Goal: Task Accomplishment & Management: Use online tool/utility

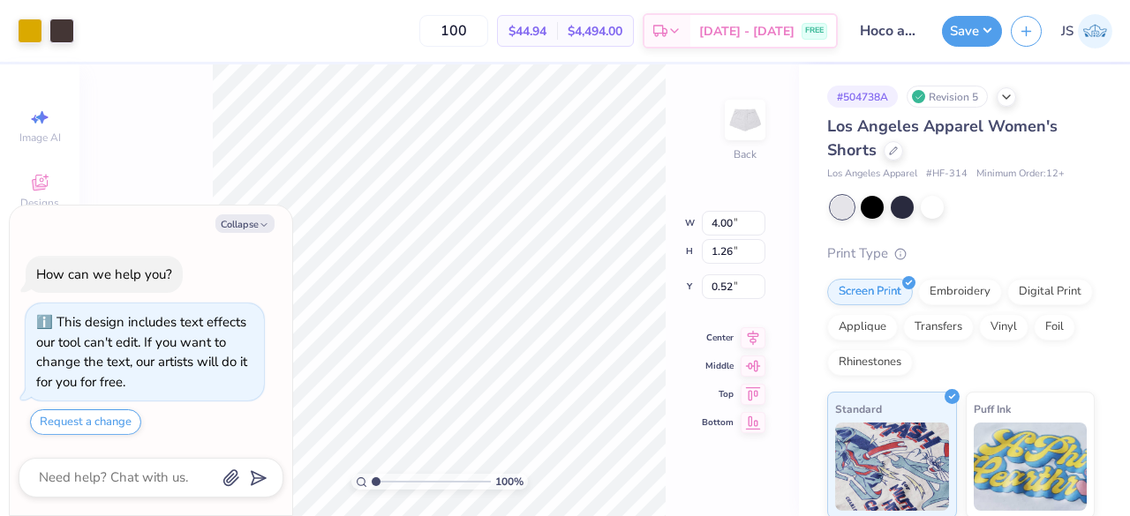
type textarea "x"
type input "6.05"
type textarea "x"
type input "5.98"
type textarea "x"
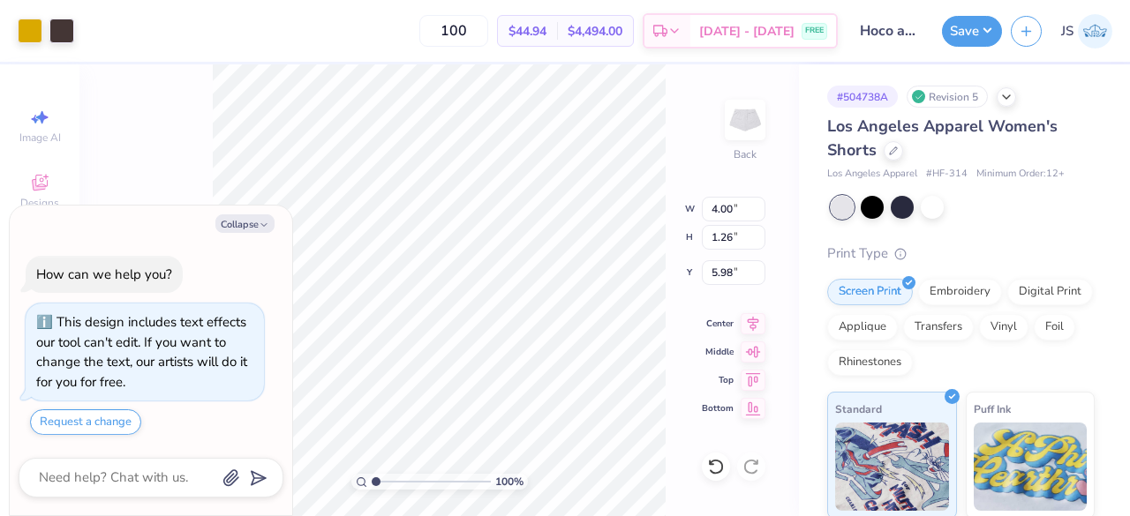
type input "5.22"
type textarea "x"
type input "4.03"
type input "2.49"
type input "4.62"
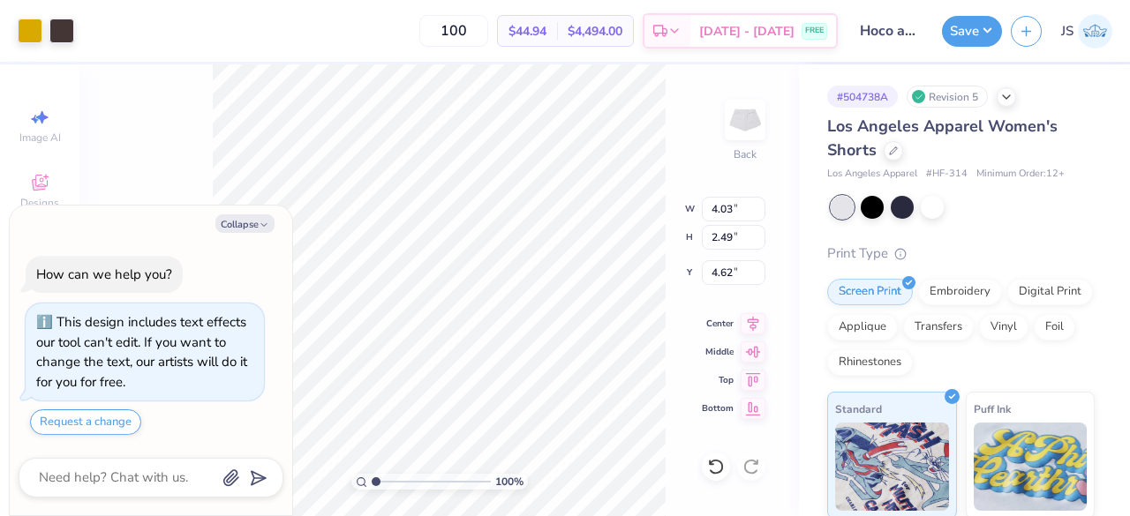
type textarea "x"
type input "4.88"
type textarea "x"
type input "3.17"
type input "1.96"
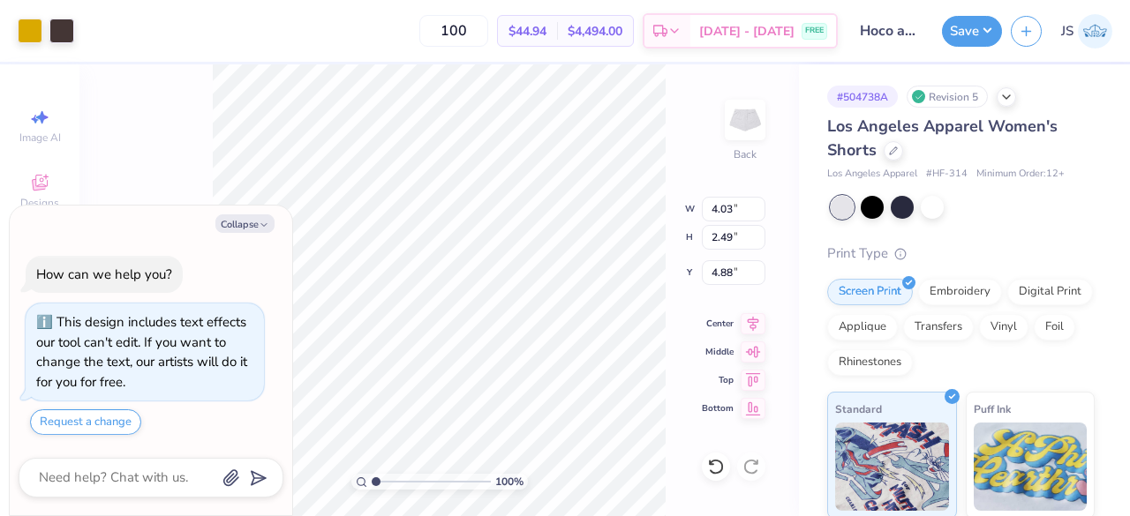
type input "5.16"
type textarea "x"
type input "5.00"
click at [233, 225] on button "Collapse" at bounding box center [244, 223] width 59 height 19
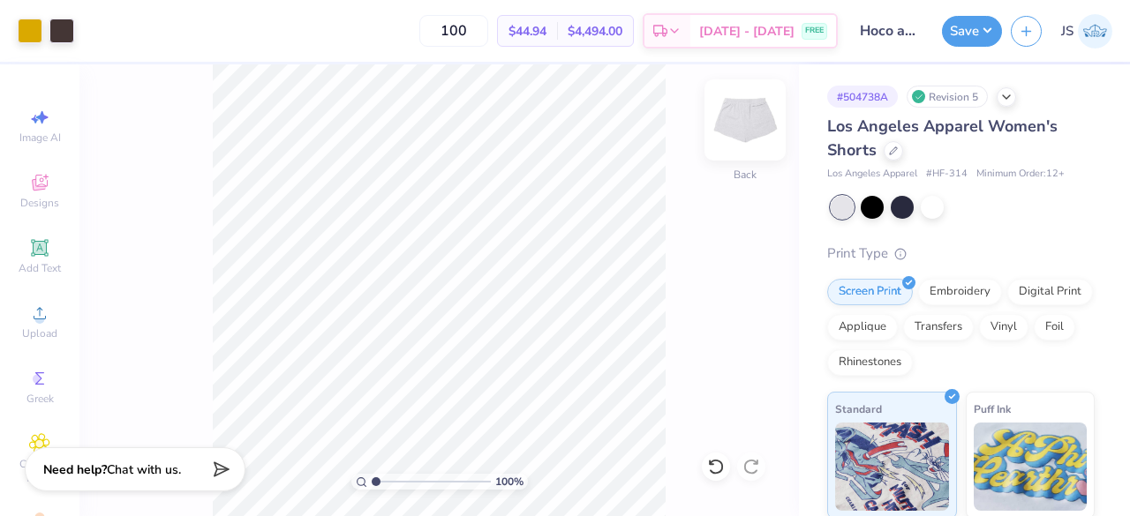
click at [731, 133] on img at bounding box center [745, 120] width 71 height 71
click at [745, 140] on img at bounding box center [745, 120] width 71 height 71
click at [1001, 98] on icon at bounding box center [1006, 95] width 14 height 14
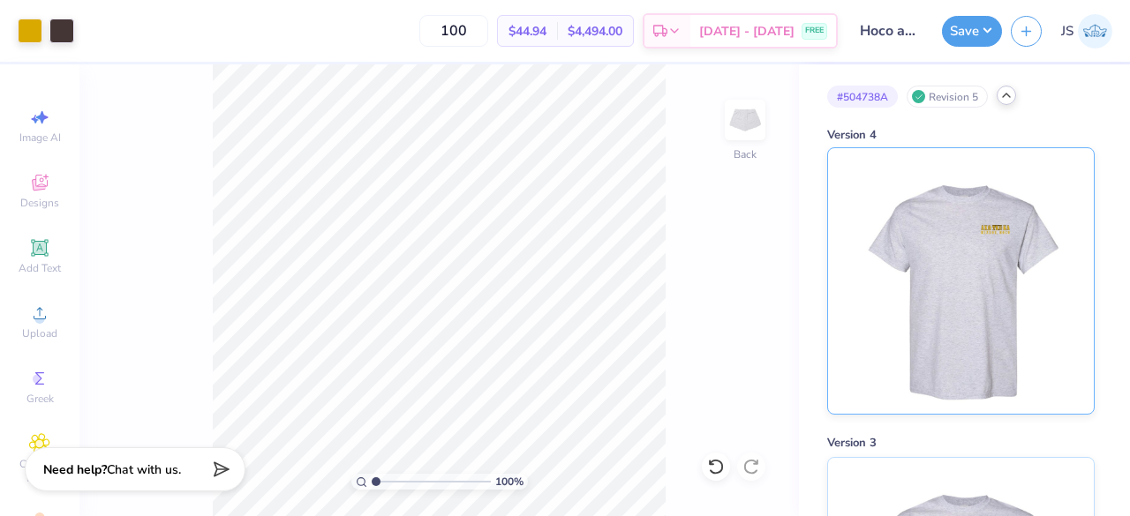
click at [965, 269] on img at bounding box center [960, 281] width 219 height 266
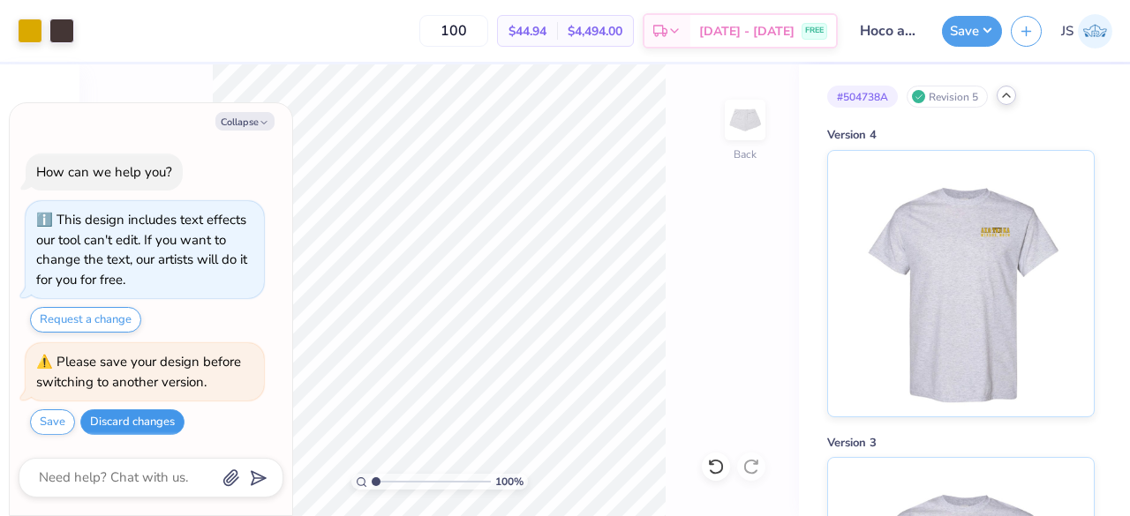
click at [127, 424] on button "Discard changes" at bounding box center [132, 423] width 104 height 26
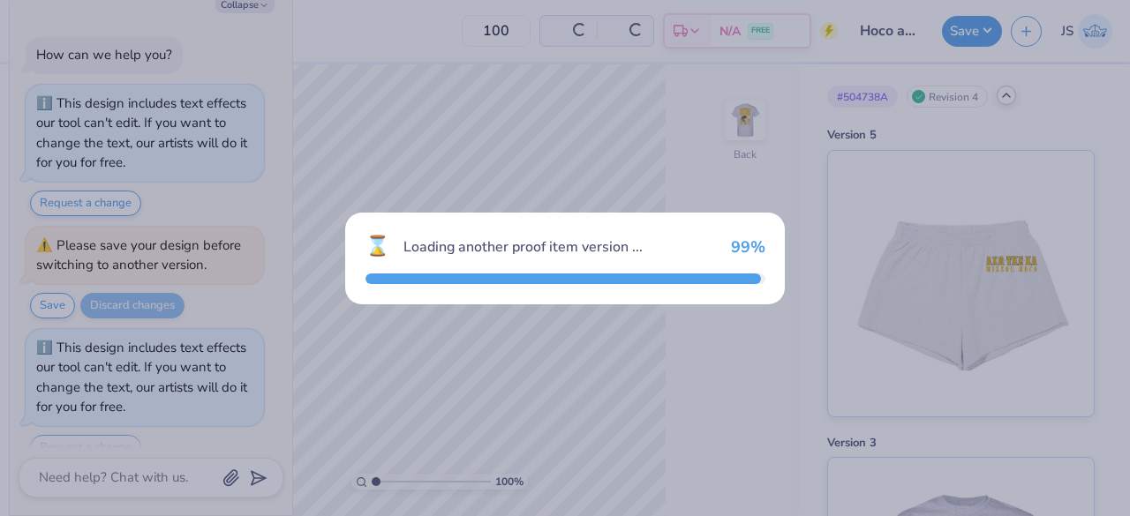
scroll to position [23, 0]
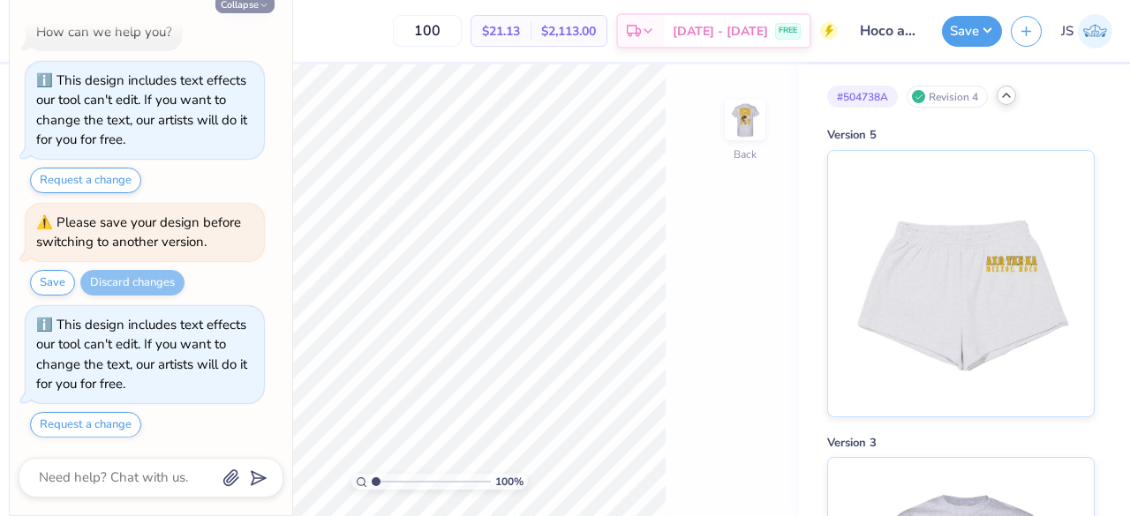
click at [258, 5] on button "Collapse" at bounding box center [244, 4] width 59 height 19
type textarea "x"
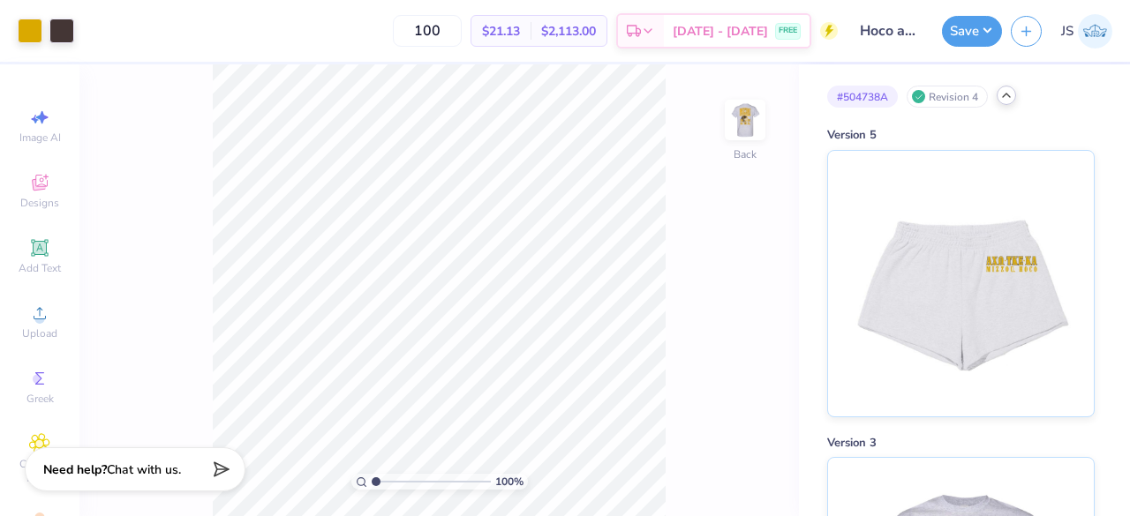
click at [997, 96] on div at bounding box center [1005, 95] width 19 height 19
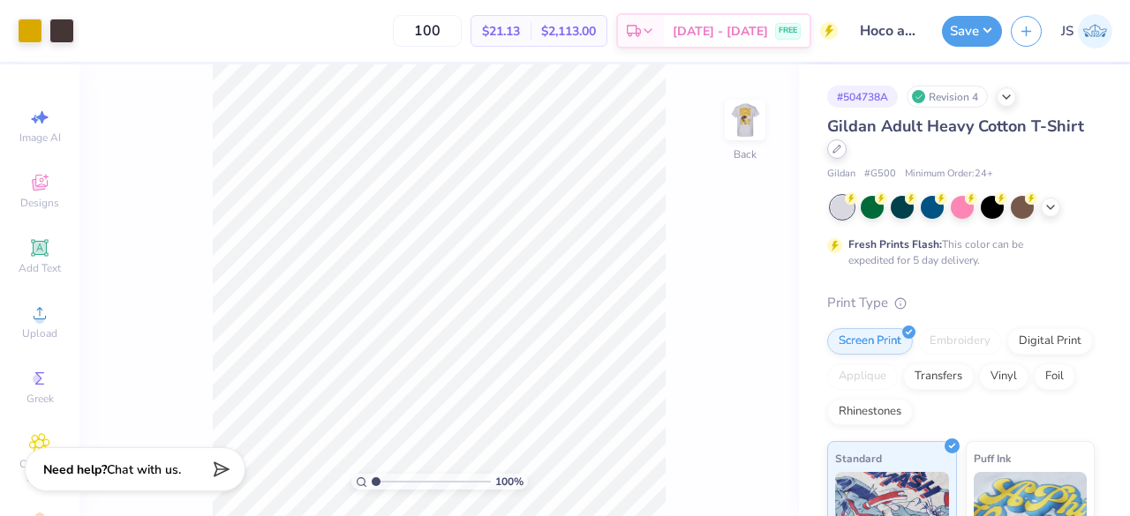
click at [841, 149] on icon at bounding box center [836, 149] width 9 height 9
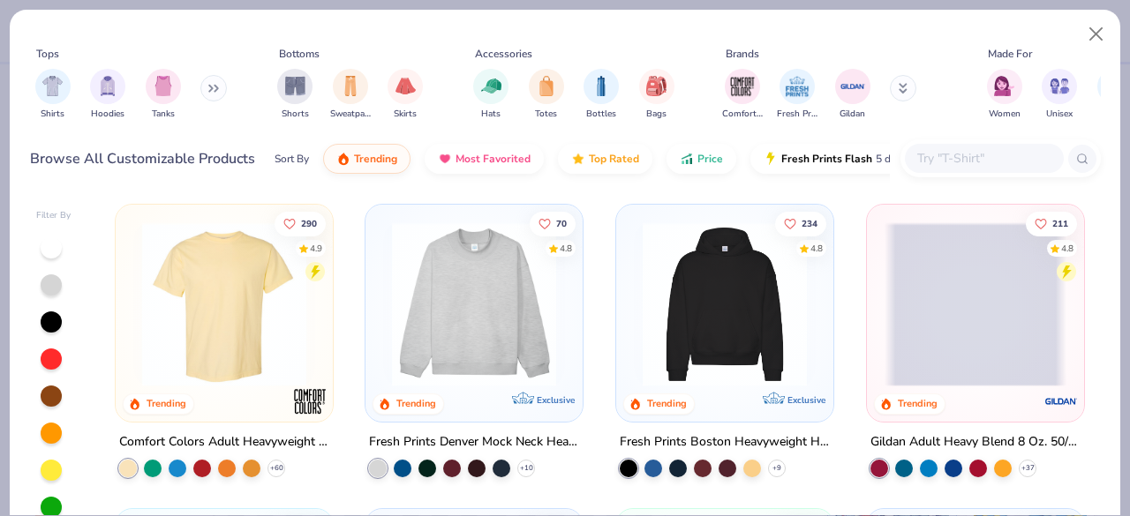
click at [935, 158] on input "text" at bounding box center [983, 158] width 136 height 20
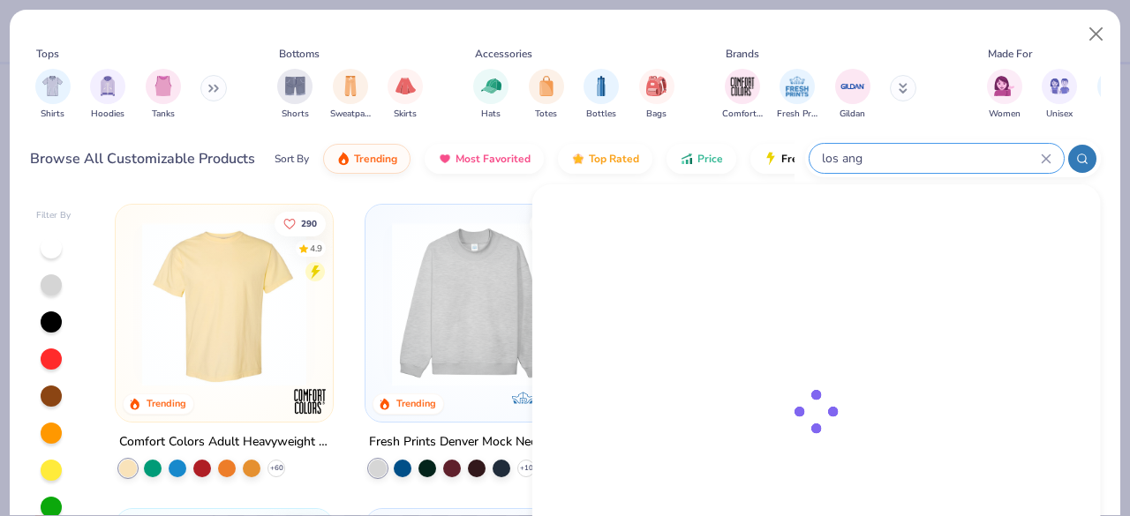
type input "los ang"
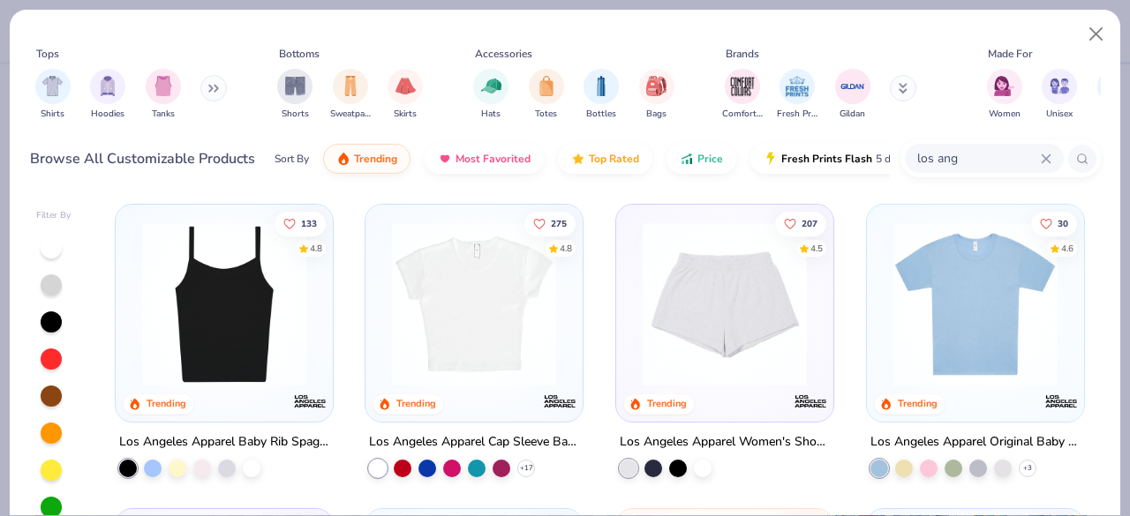
click at [700, 321] on img at bounding box center [725, 304] width 182 height 164
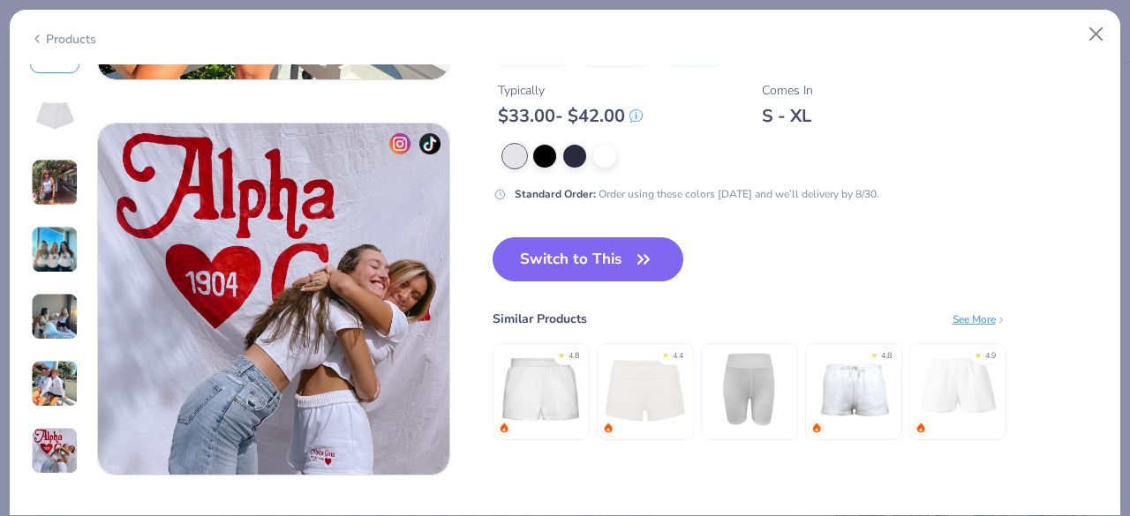
scroll to position [2315, 0]
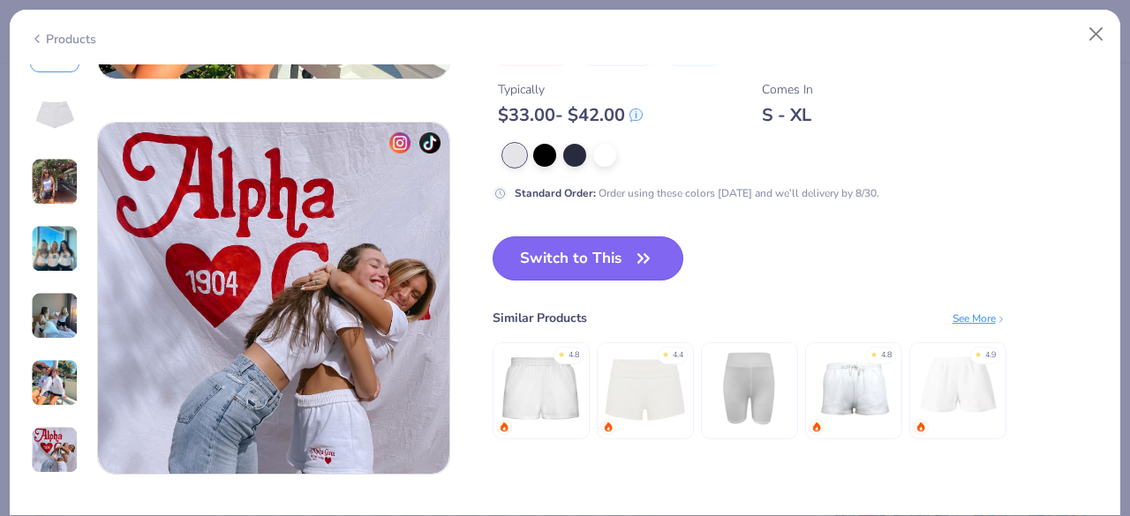
click at [554, 253] on button "Switch to This" at bounding box center [589, 259] width 192 height 44
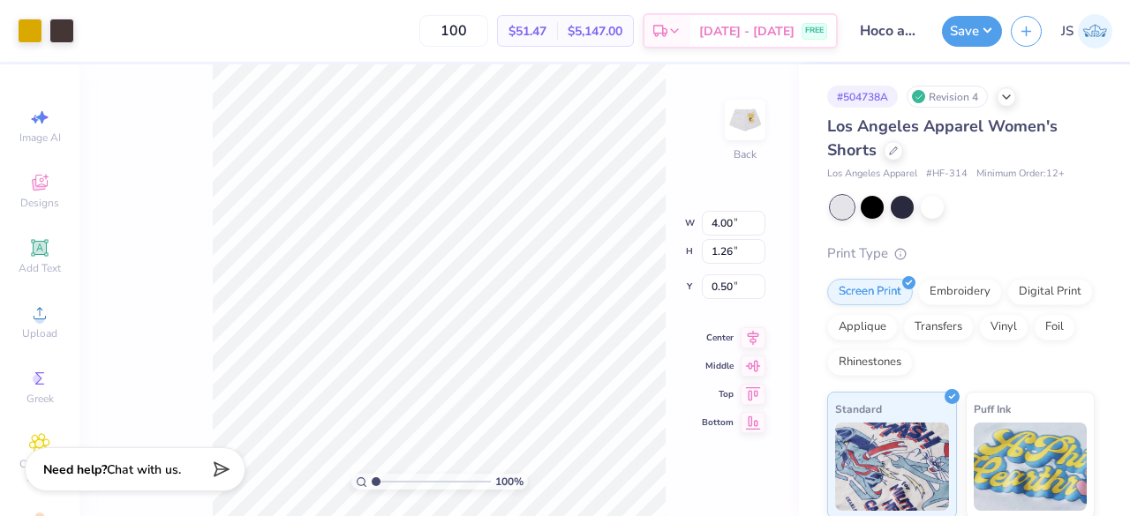
type input "5.03"
type input "4.03"
type input "2.49"
type input "4.43"
type input "2.44"
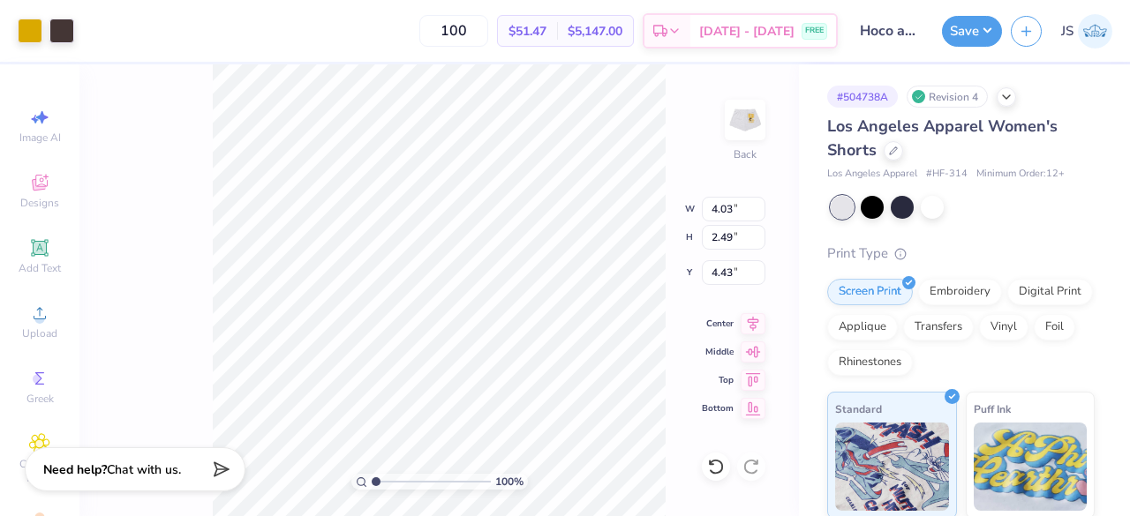
type input "4.45"
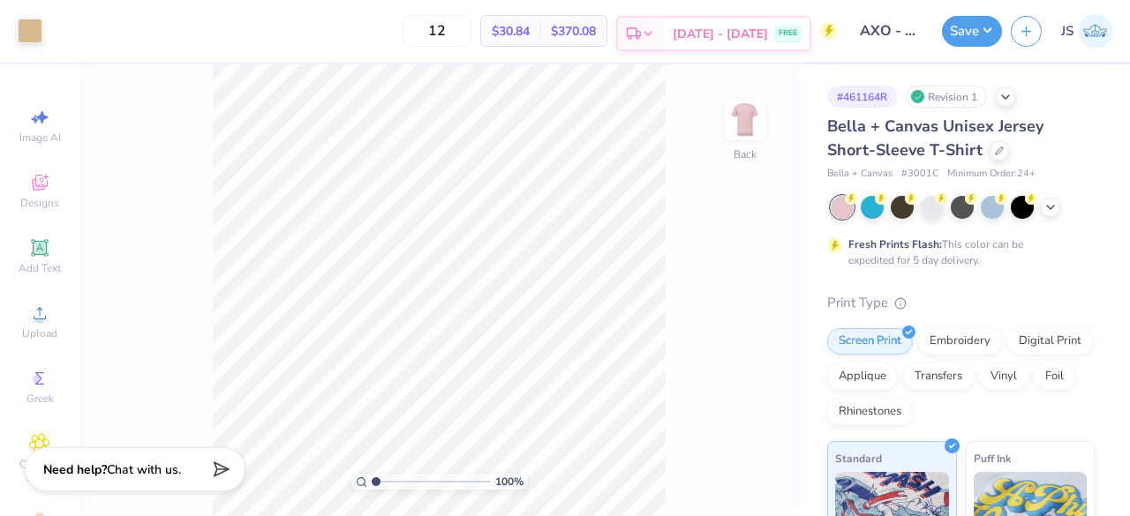
click at [708, 32] on span "[DATE] - [DATE]" at bounding box center [720, 34] width 95 height 19
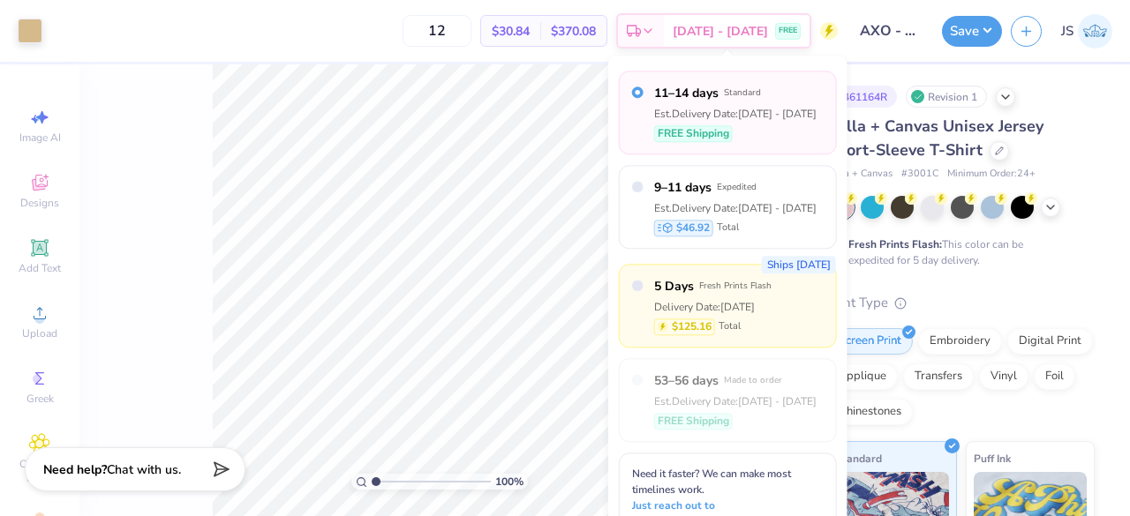
click at [796, 296] on div "Ships in 2 Days 5 Days Fresh Prints Flash Delivery Date: Aug 22 $125.16 Total" at bounding box center [728, 306] width 218 height 84
radio input "false"
radio input "true"
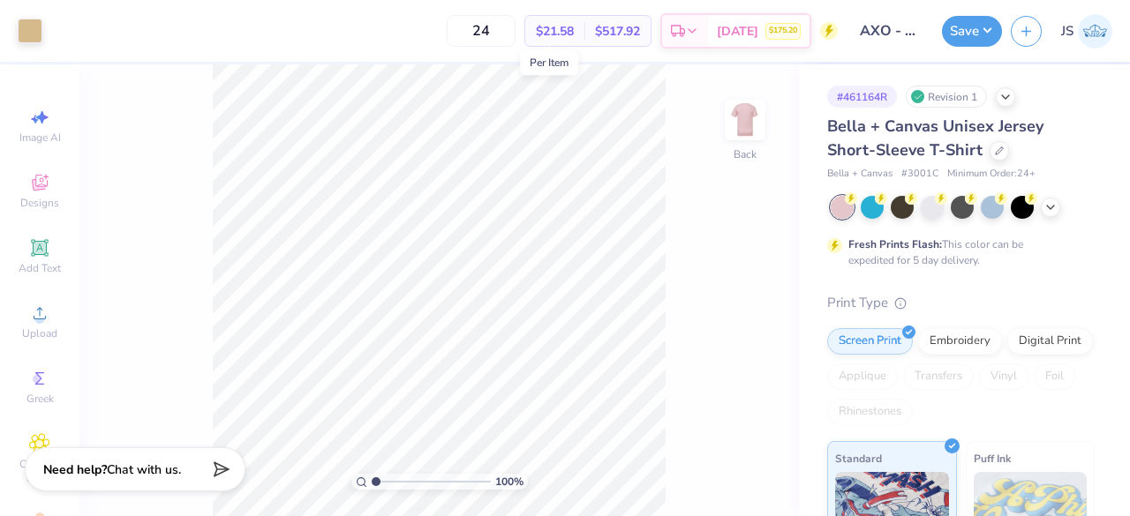
click at [554, 31] on span "$21.58" at bounding box center [555, 31] width 38 height 19
drag, startPoint x: 491, startPoint y: 33, endPoint x: 443, endPoint y: 28, distance: 47.9
click at [447, 28] on input "24" at bounding box center [481, 31] width 69 height 32
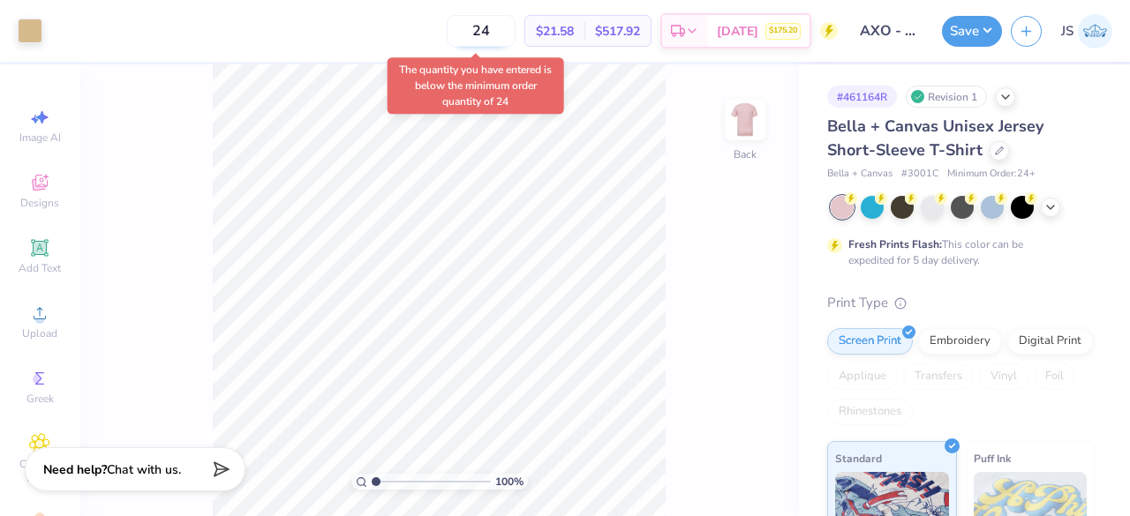
click at [482, 38] on input "24" at bounding box center [481, 31] width 69 height 32
type input "2"
type input "24"
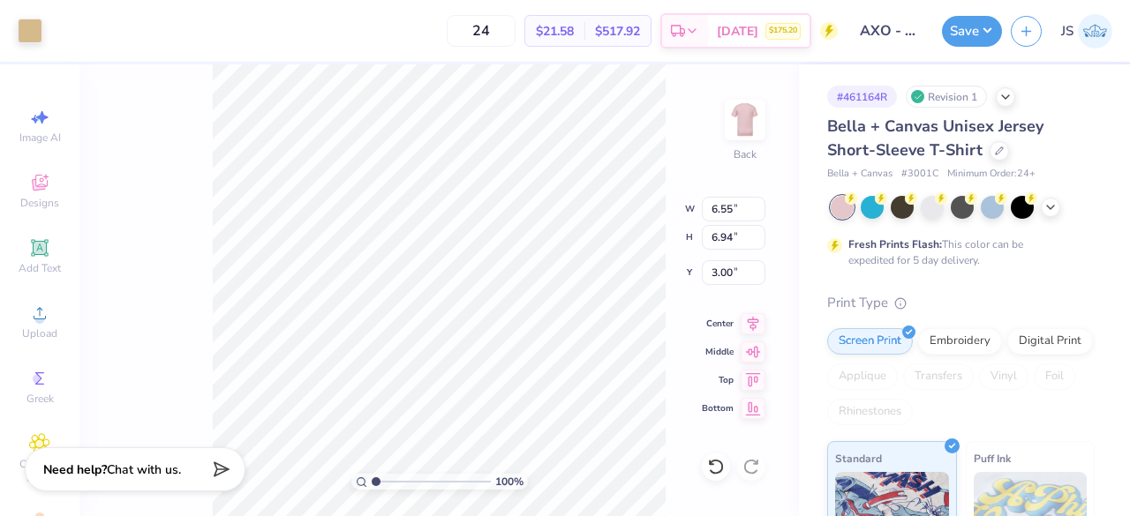
type input "6.55"
type input "6.94"
click at [995, 146] on icon at bounding box center [999, 149] width 9 height 9
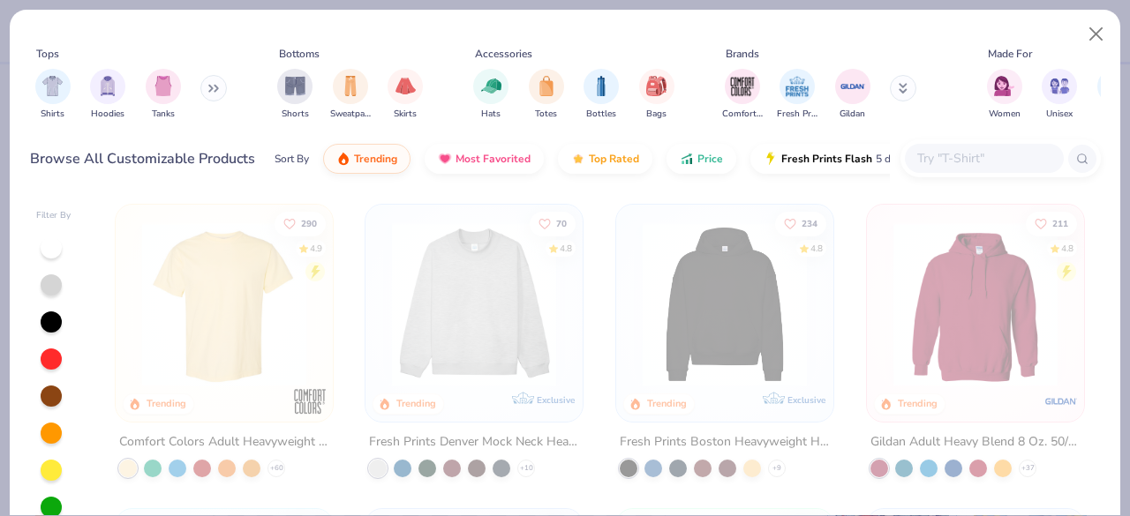
click at [954, 157] on input "text" at bounding box center [983, 158] width 136 height 20
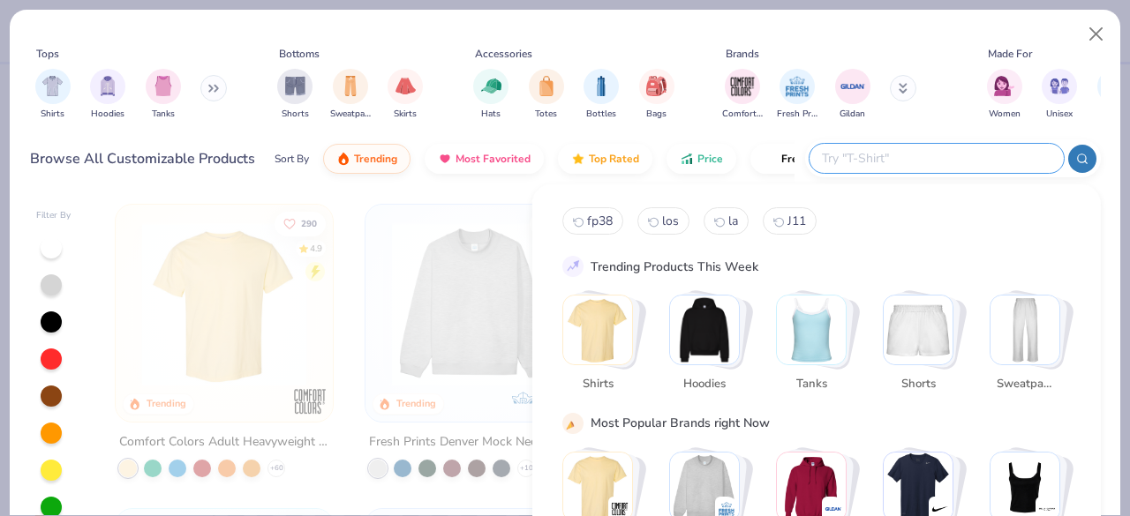
click at [601, 329] on img "Stack Card Button Shirts" at bounding box center [597, 330] width 69 height 69
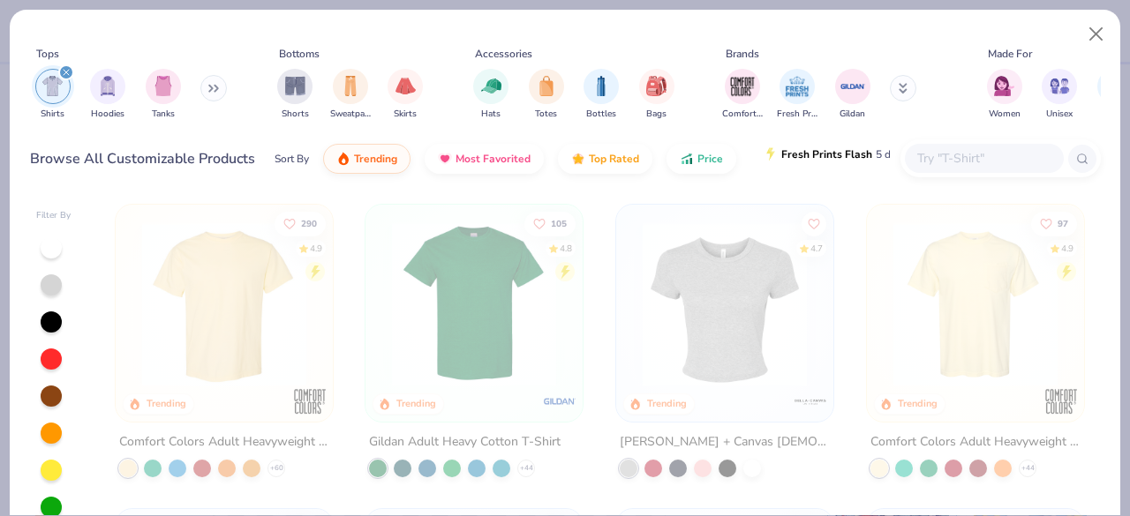
click at [814, 162] on button "Fresh Prints Flash 5 day delivery" at bounding box center [852, 154] width 204 height 30
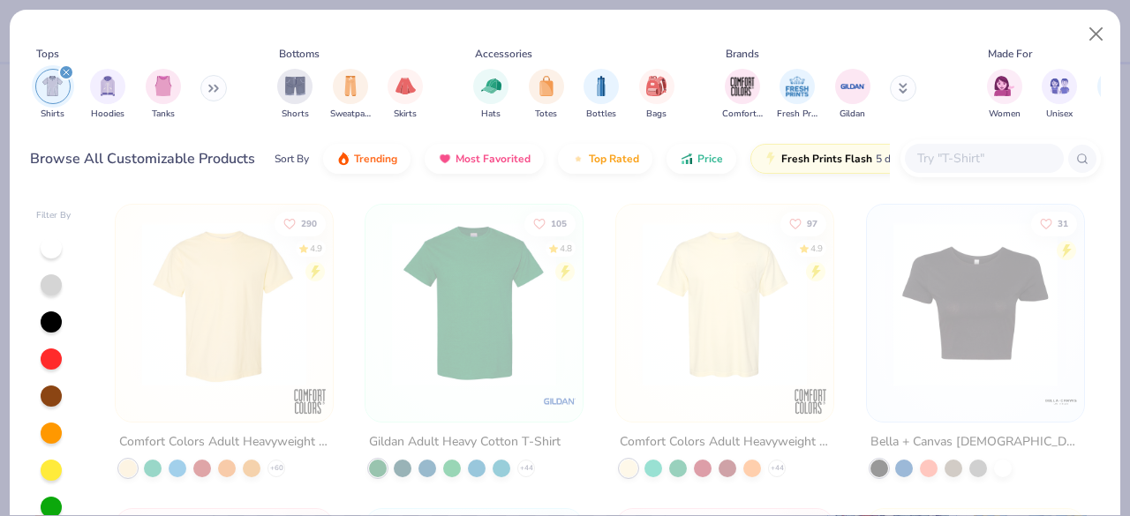
click at [508, 316] on img at bounding box center [474, 304] width 182 height 164
click at [696, 366] on img at bounding box center [725, 304] width 182 height 164
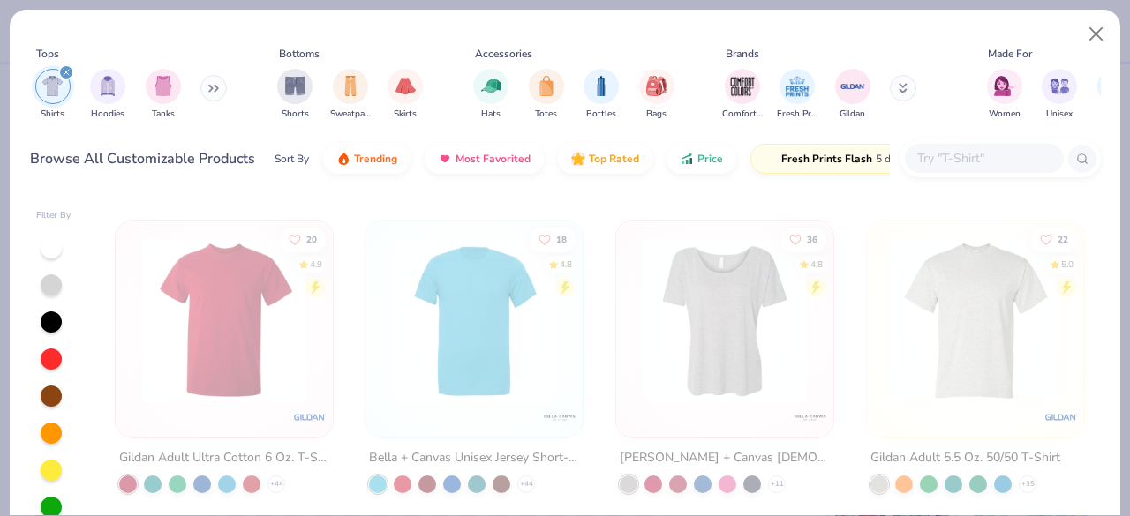
scroll to position [137, 0]
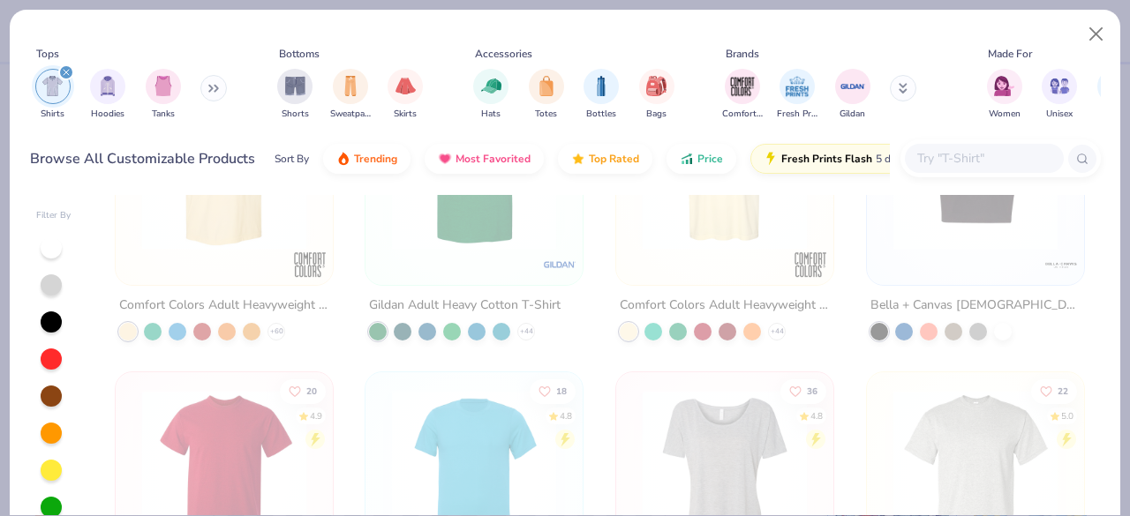
click at [964, 154] on input "text" at bounding box center [983, 158] width 136 height 20
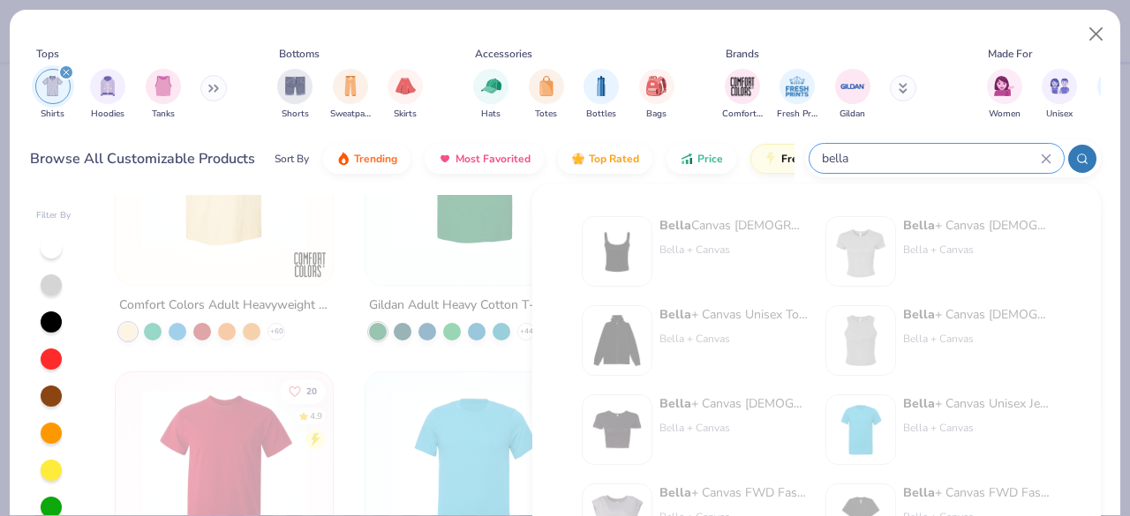
type input "bella"
click at [957, 451] on div "Bella + Canvas Unisex Jersey Short-Sleeve T-Shirt Bella + Canvas" at bounding box center [977, 430] width 148 height 71
click at [1104, 38] on button "Close" at bounding box center [1096, 35] width 34 height 34
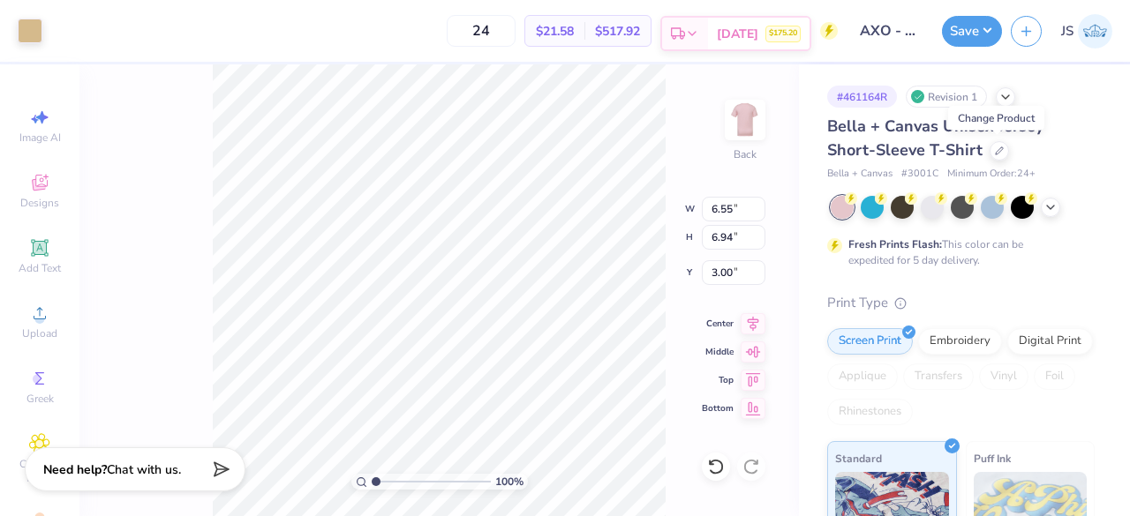
click at [752, 40] on span "Aug 22" at bounding box center [737, 34] width 41 height 19
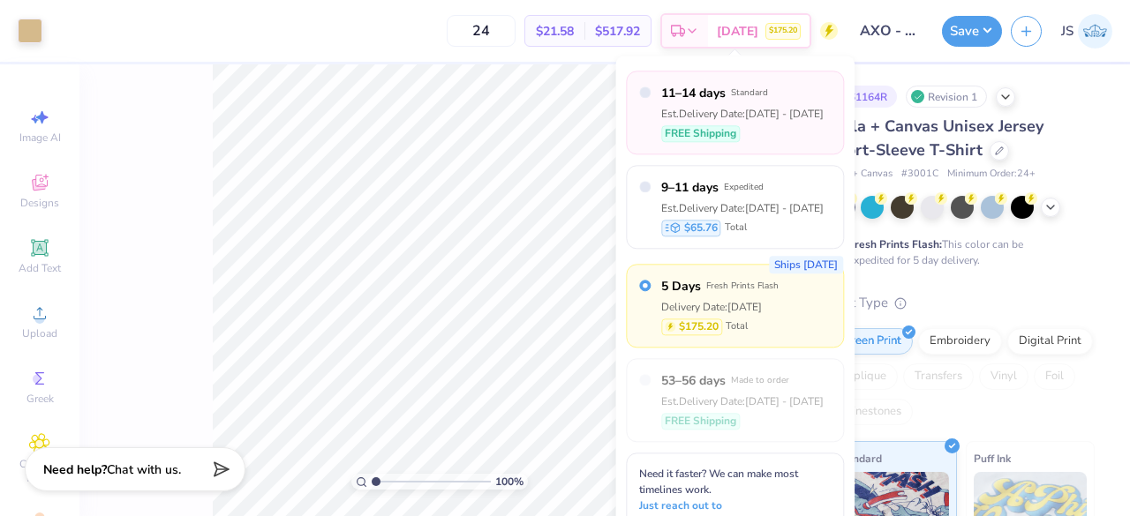
click at [755, 119] on div "Est. Delivery Date: Aug 26 - 29" at bounding box center [742, 114] width 162 height 16
radio input "true"
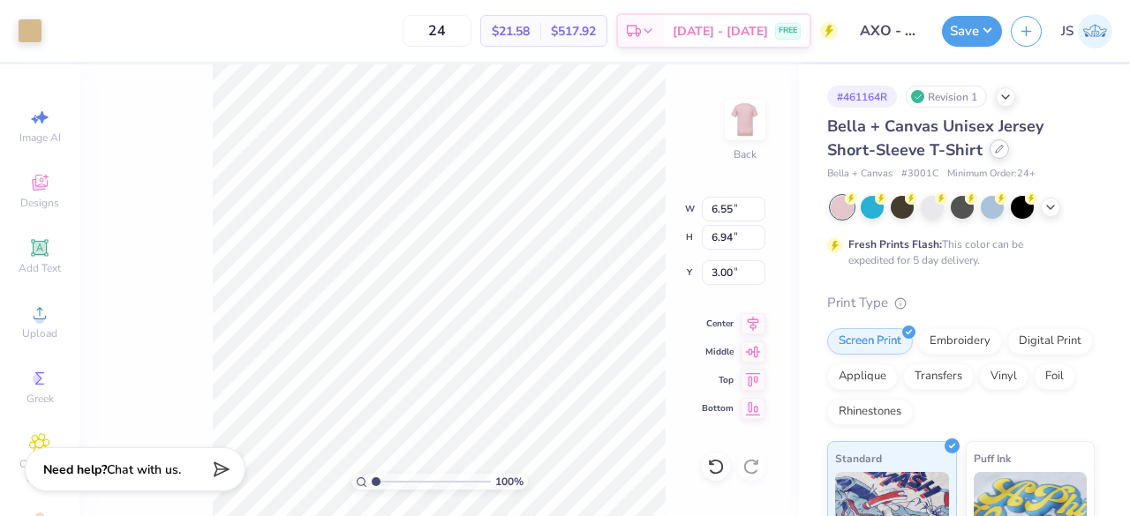
click at [994, 154] on div at bounding box center [998, 148] width 19 height 19
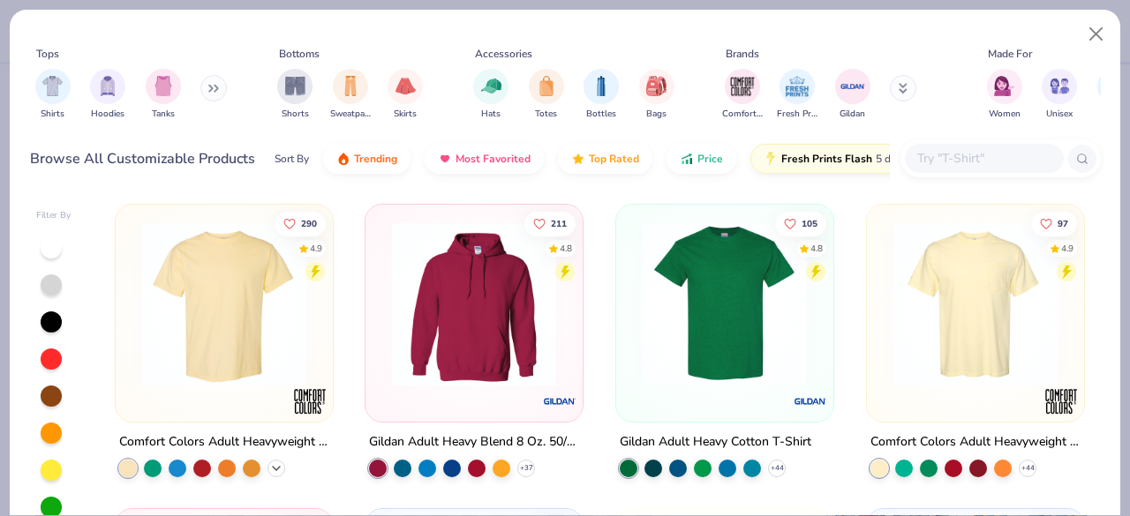
click at [273, 467] on polyline at bounding box center [276, 469] width 7 height 4
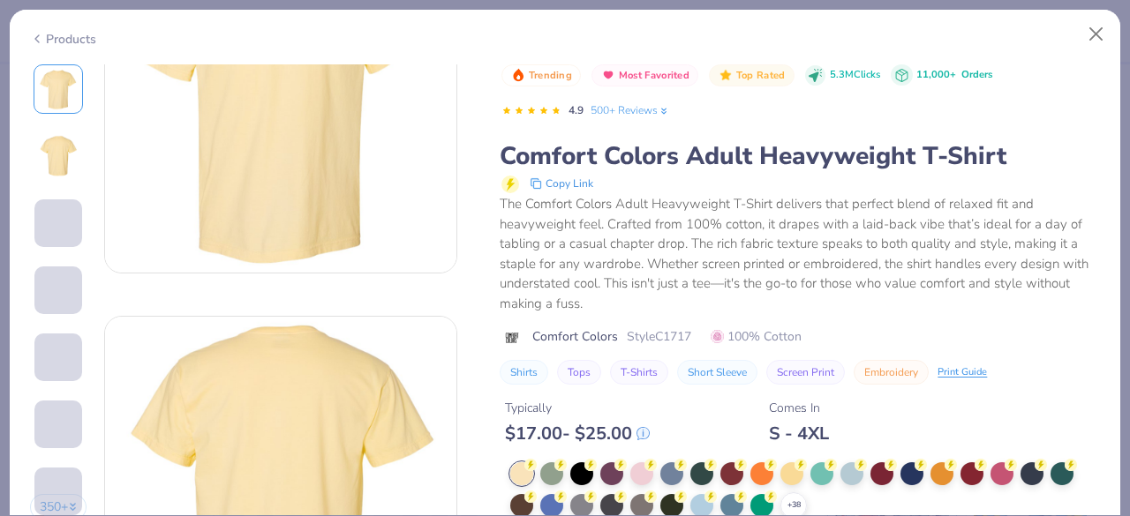
scroll to position [140, 0]
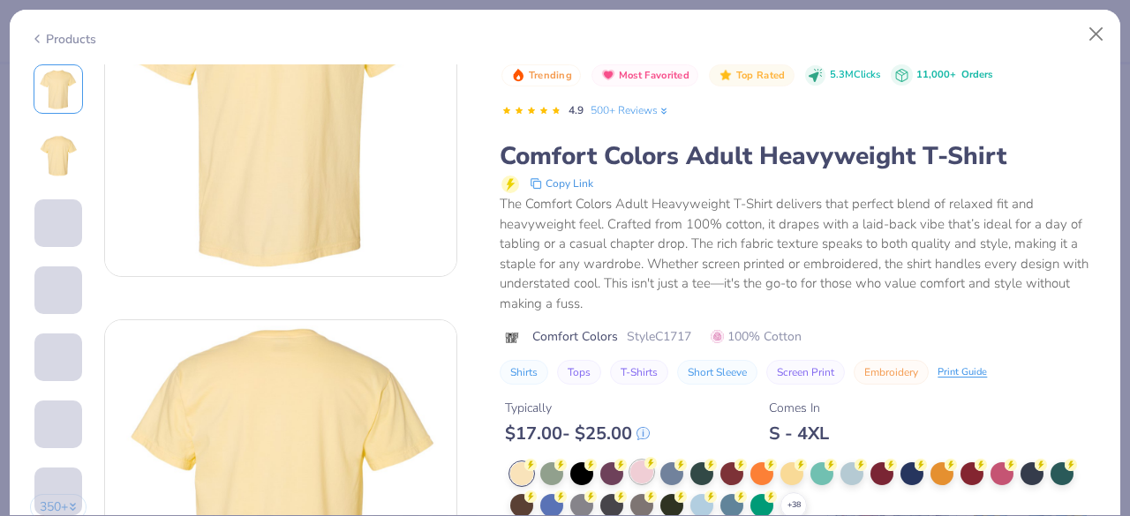
click at [643, 477] on div at bounding box center [641, 472] width 23 height 23
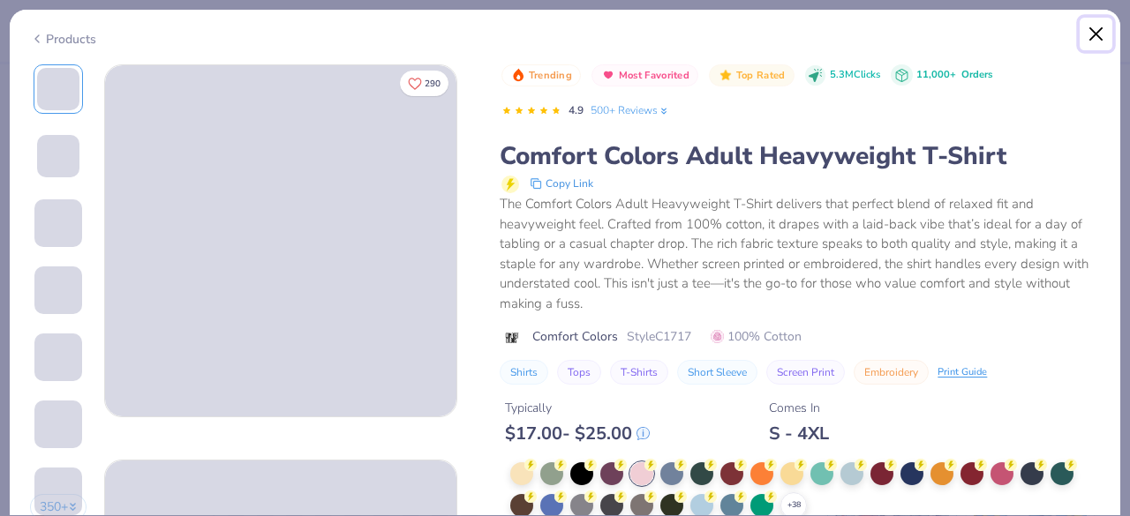
click at [1098, 29] on button "Close" at bounding box center [1096, 35] width 34 height 34
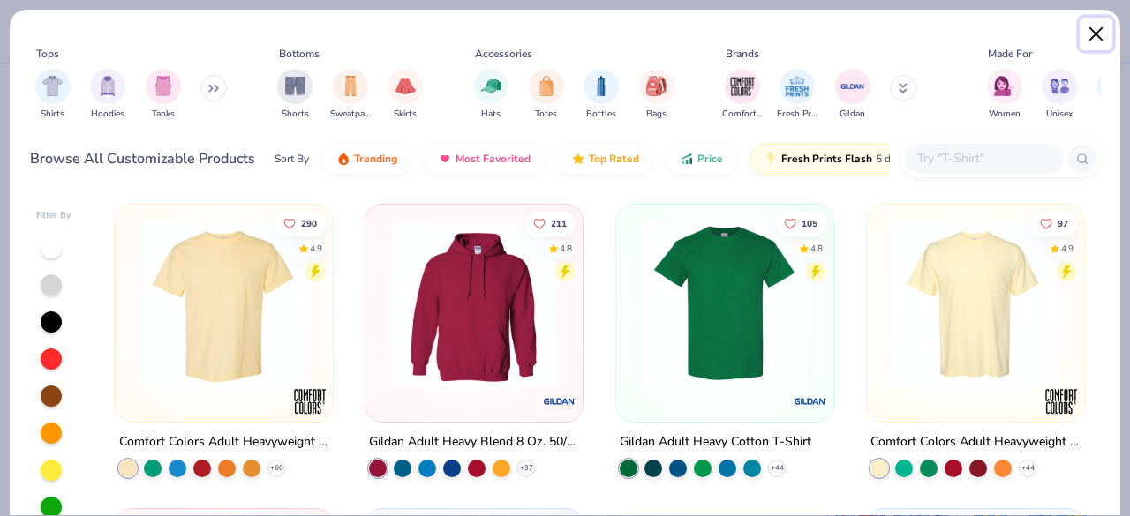
click at [1092, 30] on button "Close" at bounding box center [1096, 35] width 34 height 34
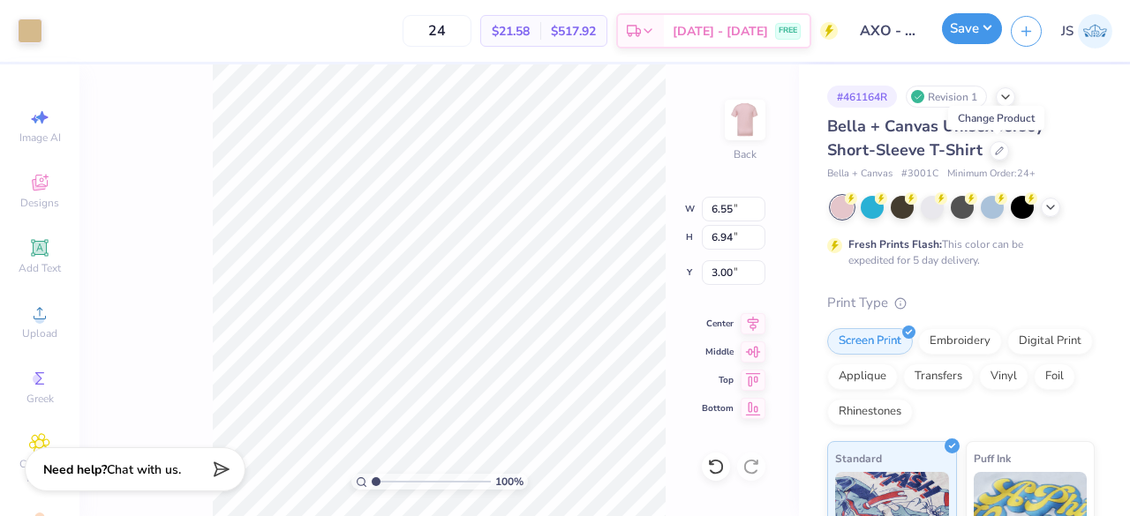
click at [974, 35] on button "Save" at bounding box center [972, 28] width 60 height 31
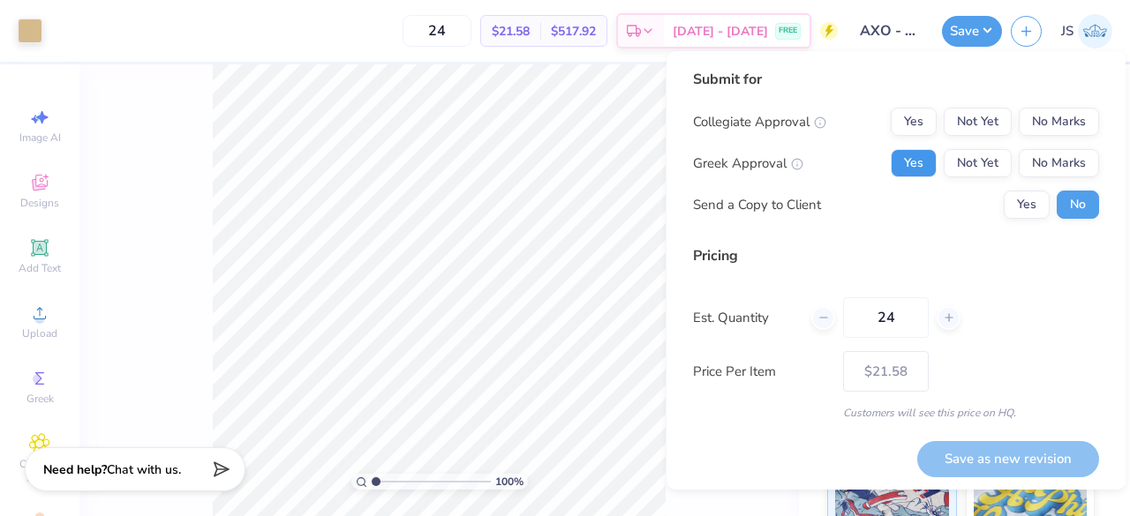
click at [893, 159] on button "Yes" at bounding box center [914, 163] width 46 height 28
click at [1025, 117] on button "No Marks" at bounding box center [1059, 122] width 80 height 28
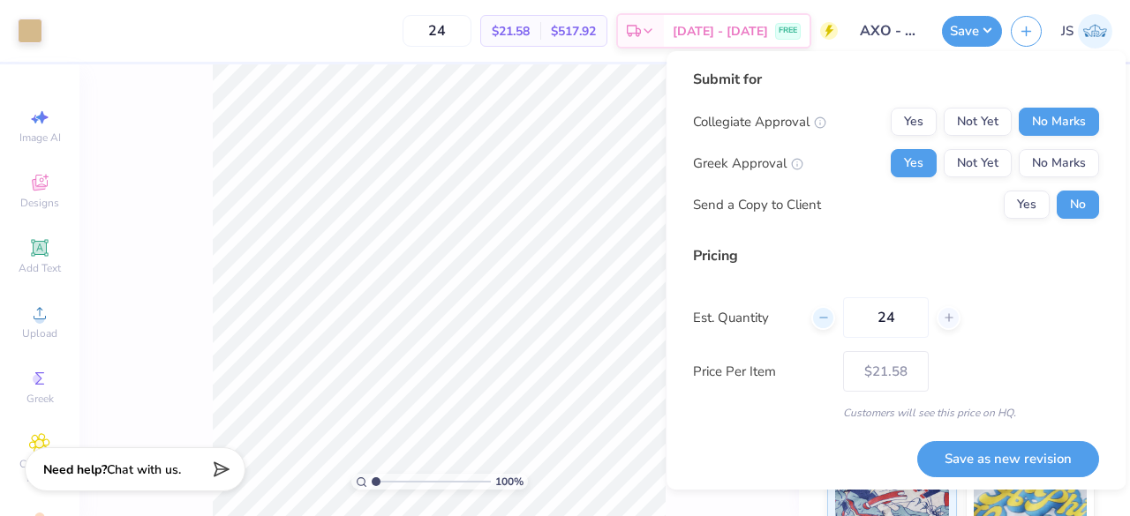
click at [826, 319] on icon at bounding box center [823, 318] width 12 height 12
type input "23"
type input "– –"
click at [826, 319] on icon at bounding box center [823, 318] width 12 height 12
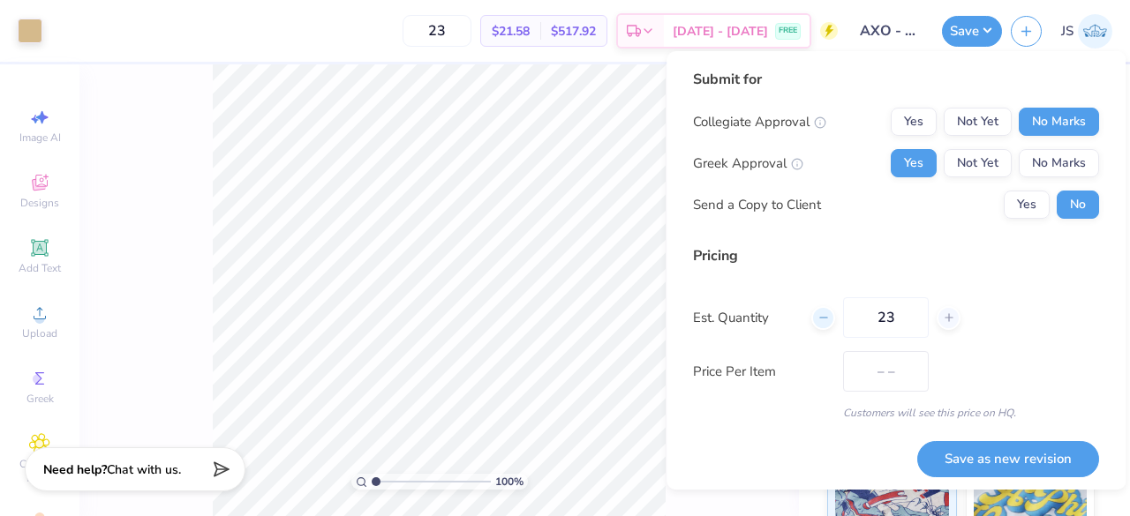
type input "22"
type input "$25.27"
click at [900, 316] on input "22" at bounding box center [886, 317] width 86 height 41
type input "22"
type input "$25.51"
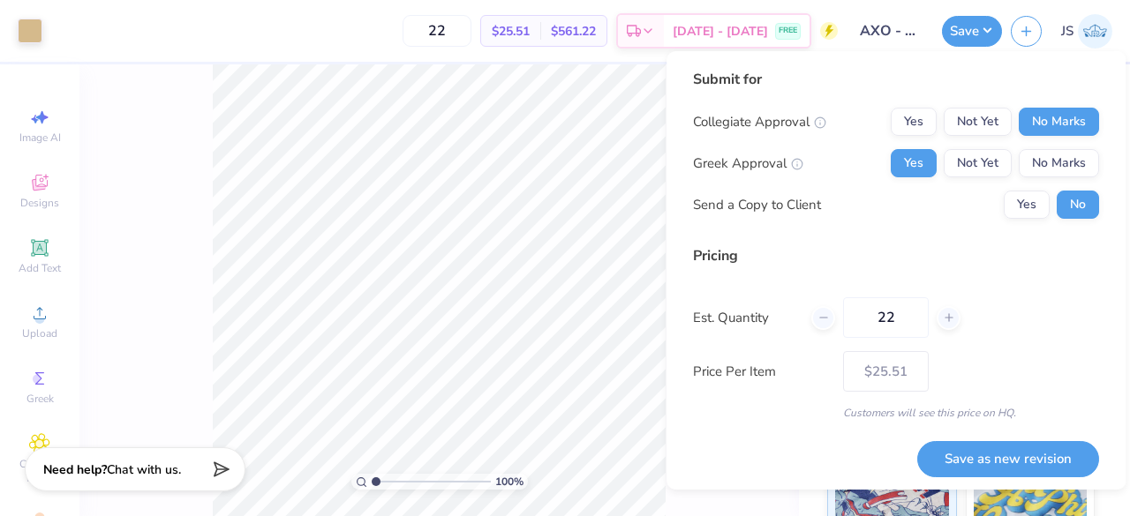
drag, startPoint x: 870, startPoint y: 315, endPoint x: 842, endPoint y: 313, distance: 28.3
click at [842, 313] on div "22" at bounding box center [885, 317] width 149 height 41
click at [891, 315] on input "22" at bounding box center [886, 317] width 86 height 41
click at [893, 316] on input "22" at bounding box center [886, 317] width 86 height 41
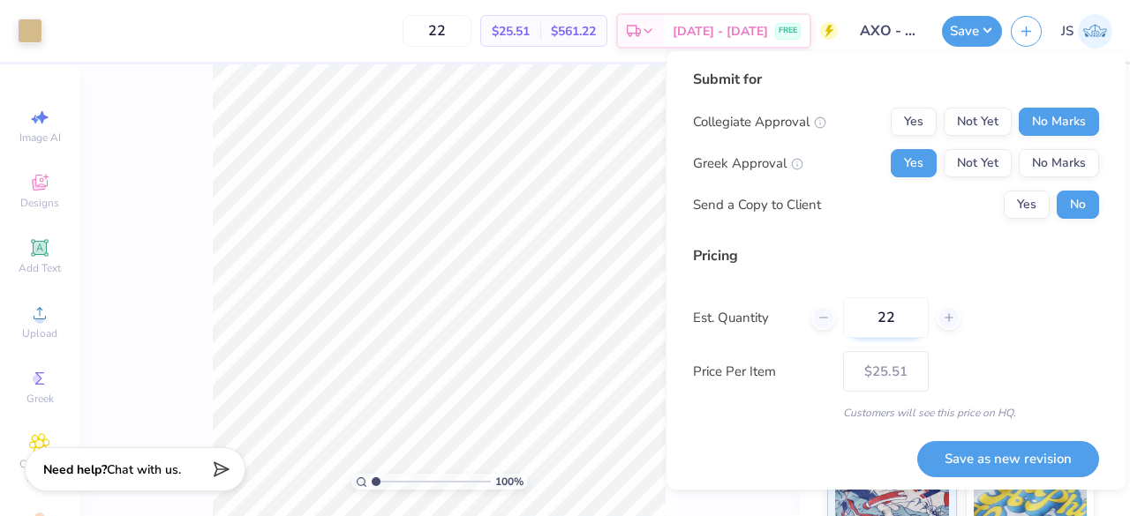
drag, startPoint x: 890, startPoint y: 316, endPoint x: 854, endPoint y: 316, distance: 35.3
click at [854, 316] on input "22" at bounding box center [886, 317] width 86 height 41
type input "12"
click at [931, 465] on button "Save as new revision" at bounding box center [1008, 459] width 182 height 36
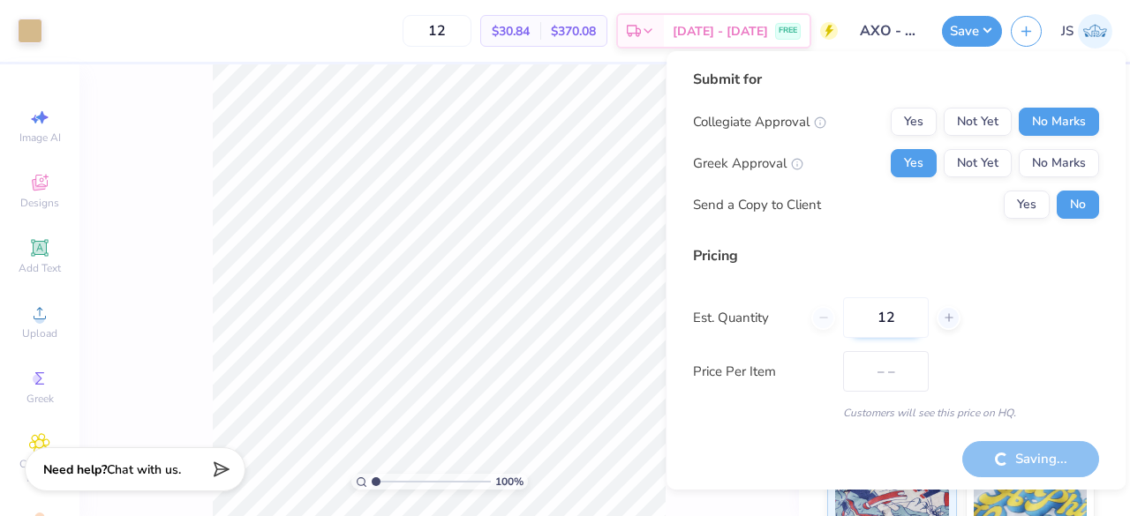
type input "$30.84"
click at [706, 40] on span "[DATE] - [DATE]" at bounding box center [720, 34] width 95 height 19
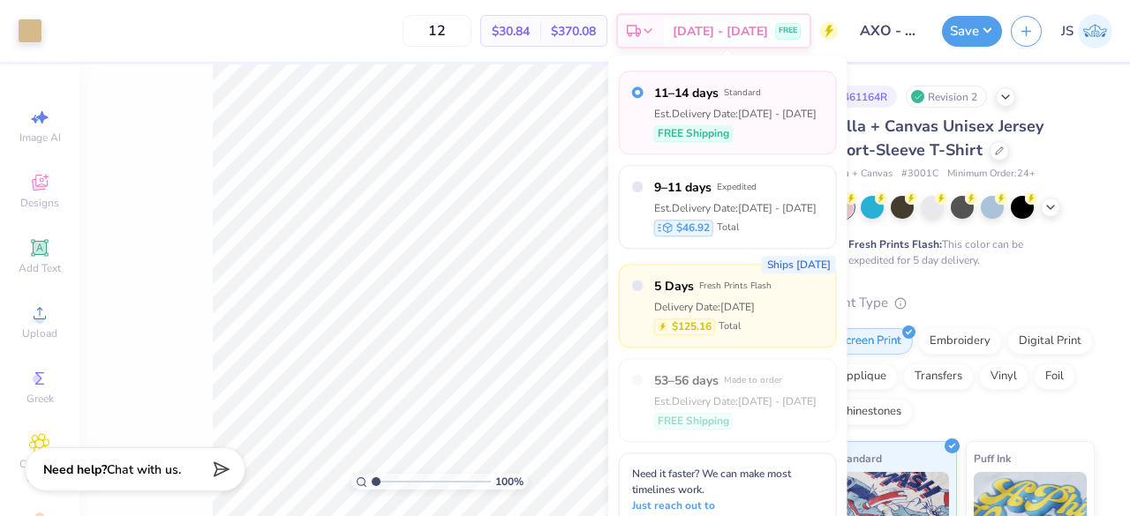
click at [733, 312] on div "Delivery Date: Aug 22" at bounding box center [712, 307] width 117 height 16
radio input "false"
radio input "true"
type input "24"
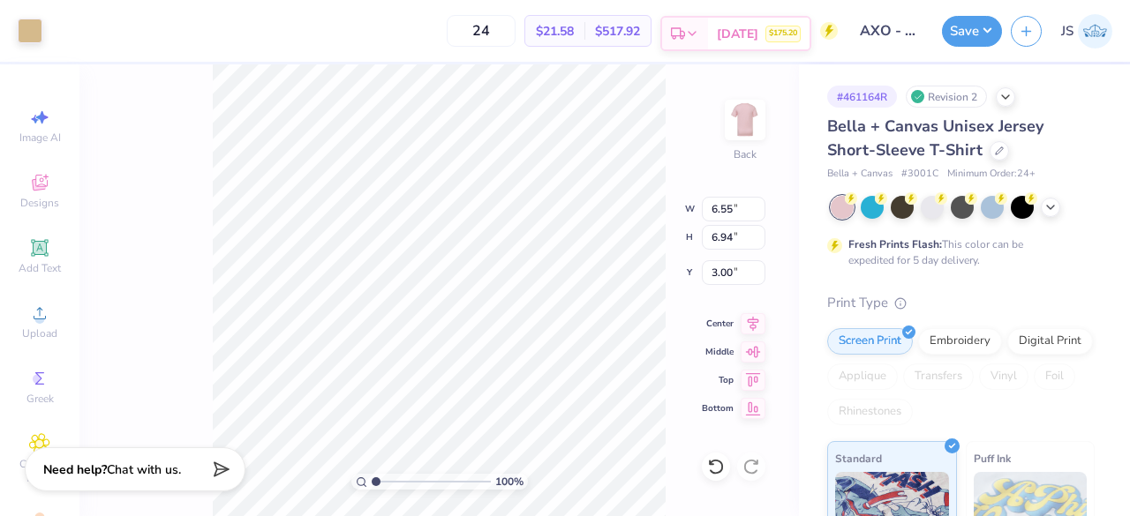
click at [756, 30] on span "Aug 22" at bounding box center [737, 34] width 41 height 19
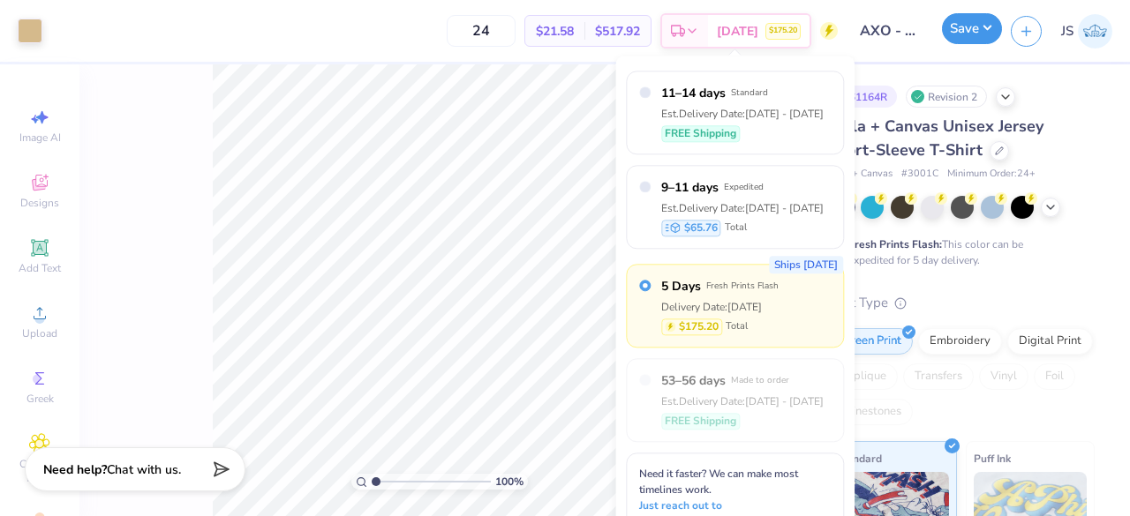
click at [954, 32] on button "Save" at bounding box center [972, 28] width 60 height 31
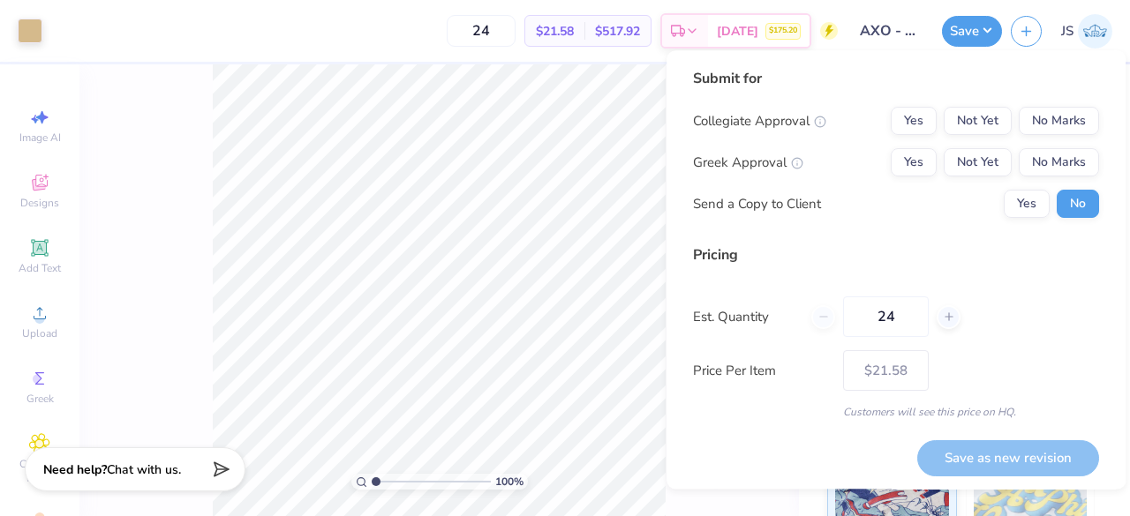
click at [953, 456] on div "Save as new revision" at bounding box center [1008, 458] width 182 height 36
click at [908, 121] on button "Yes" at bounding box center [914, 121] width 46 height 28
click at [955, 167] on button "Not Yet" at bounding box center [978, 162] width 68 height 28
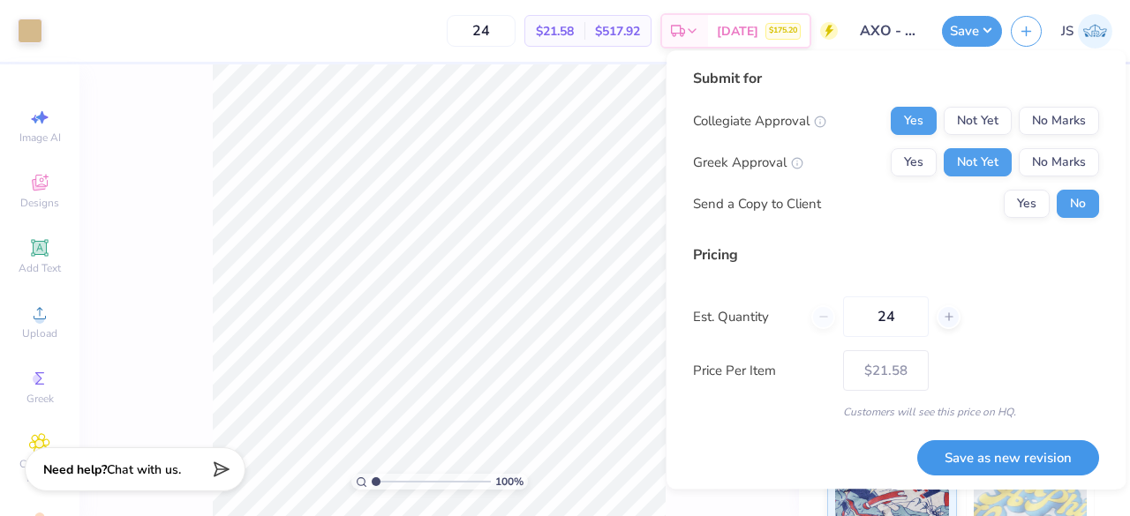
click at [984, 460] on button "Save as new revision" at bounding box center [1008, 458] width 182 height 36
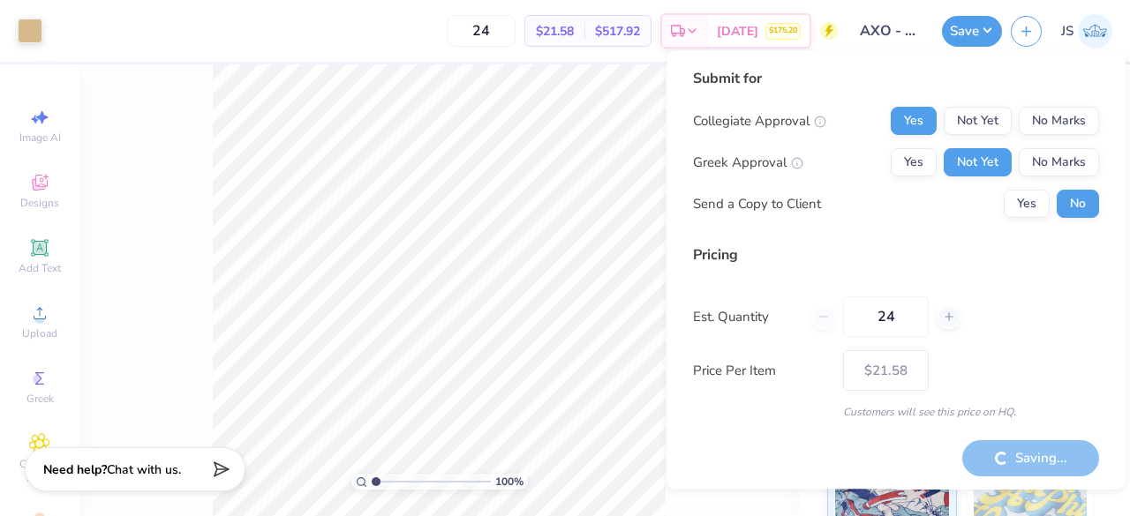
type input "– –"
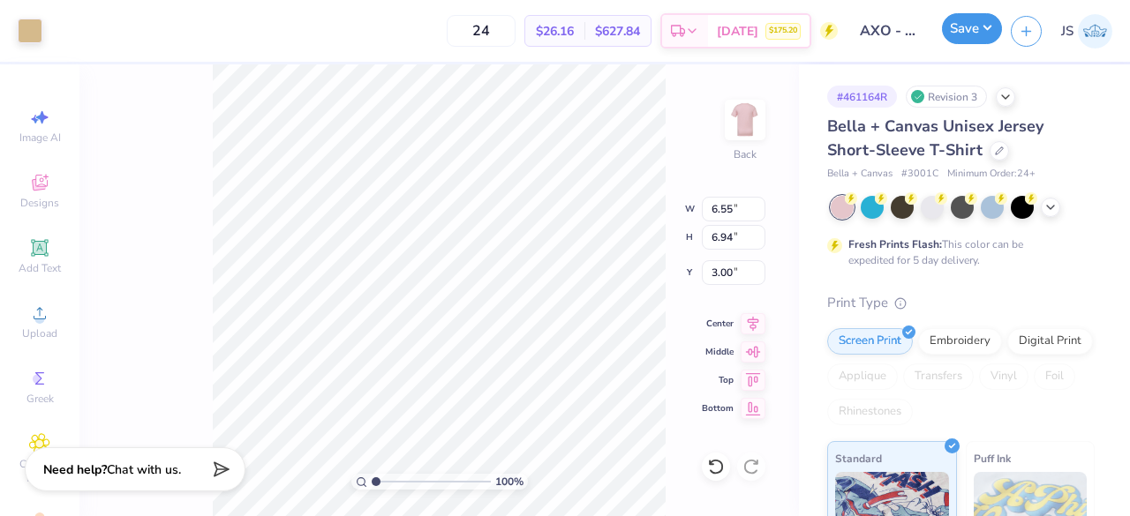
click at [954, 37] on button "Save" at bounding box center [972, 28] width 60 height 31
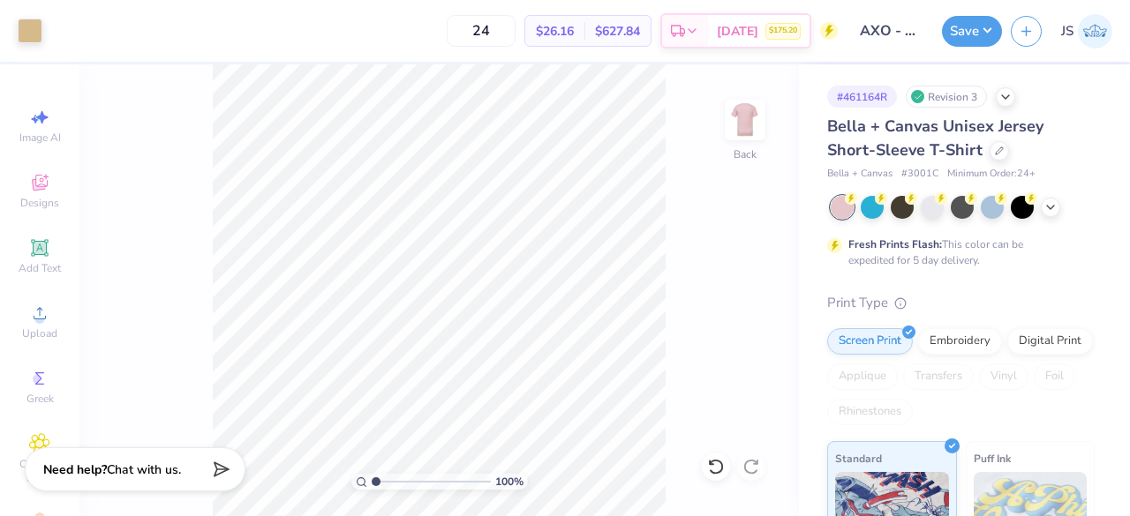
click at [862, 26] on input "AXO - Bid day" at bounding box center [889, 30] width 86 height 35
click at [884, 29] on input "AXO - Bid day" at bounding box center [889, 30] width 86 height 35
click at [739, 133] on img at bounding box center [745, 120] width 71 height 71
click at [745, 129] on img at bounding box center [745, 120] width 71 height 71
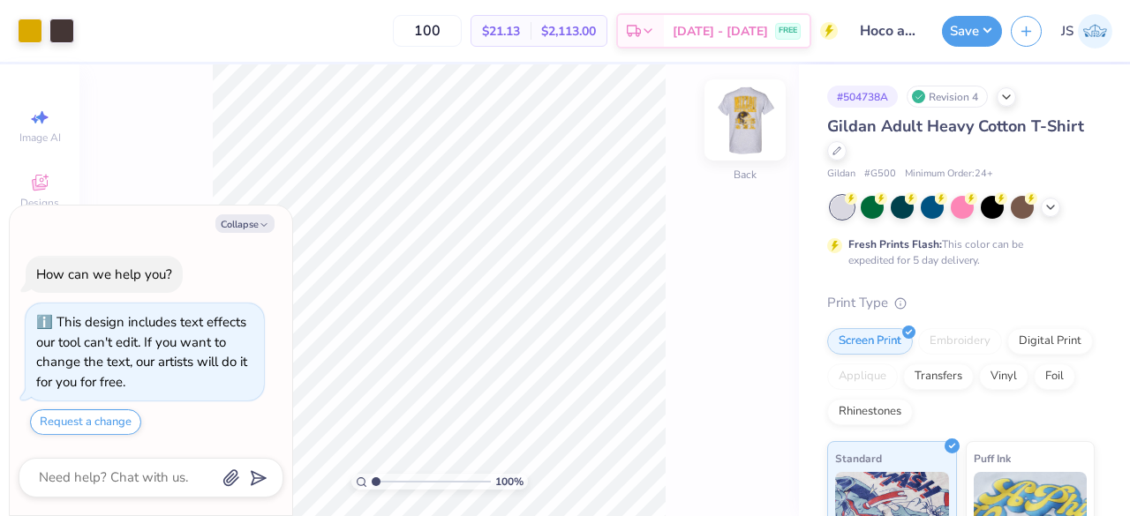
click at [741, 120] on img at bounding box center [745, 120] width 71 height 71
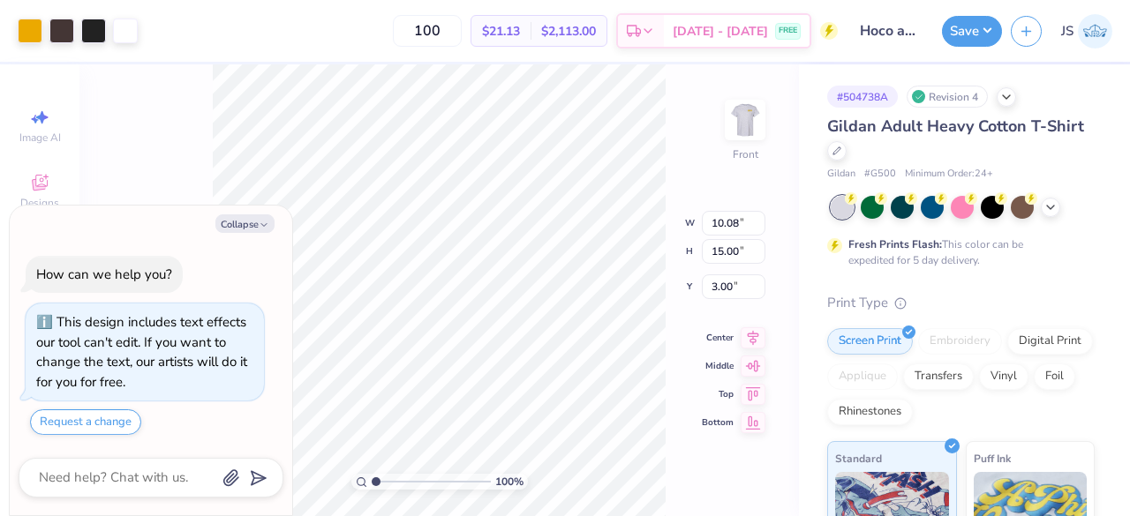
click at [224, 61] on div "100 $21.13 Per Item $2,113.00 Total Est. Delivery [DATE] - [DATE] FREE" at bounding box center [492, 31] width 691 height 62
click at [26, 28] on div at bounding box center [30, 29] width 25 height 25
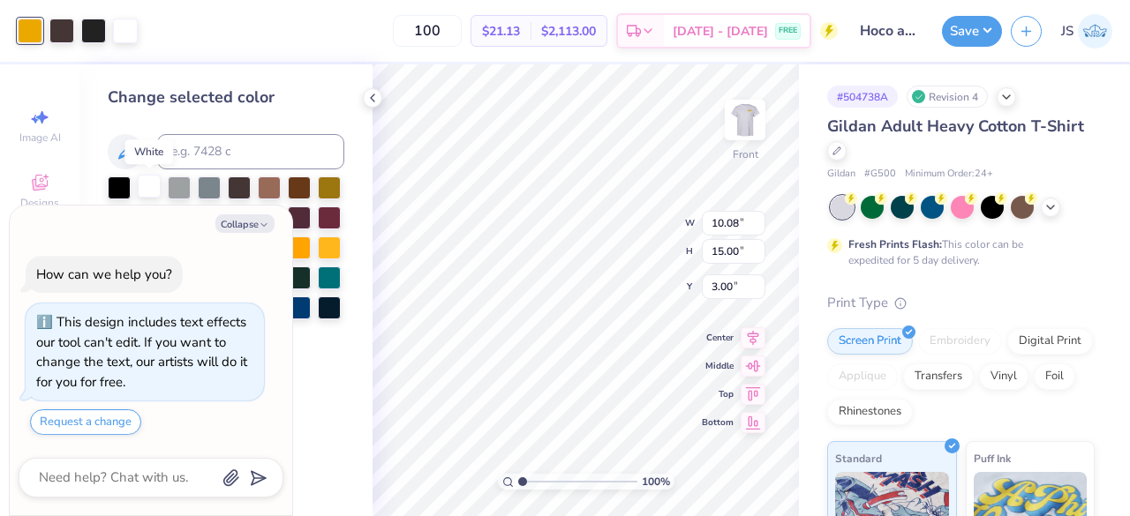
click at [145, 186] on div at bounding box center [149, 186] width 23 height 23
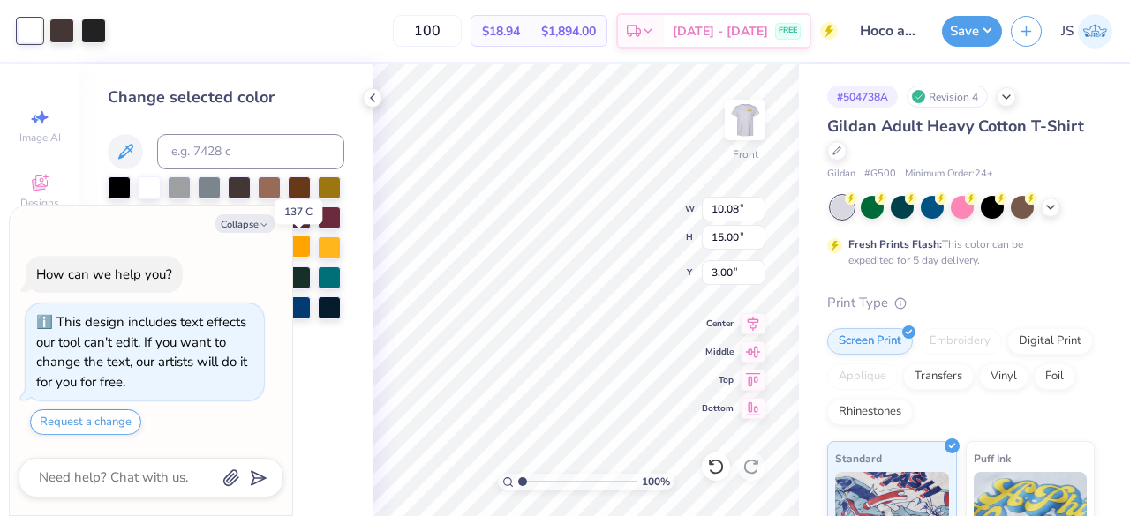
click at [305, 245] on div at bounding box center [299, 246] width 23 height 23
click at [716, 463] on icon at bounding box center [716, 467] width 18 height 18
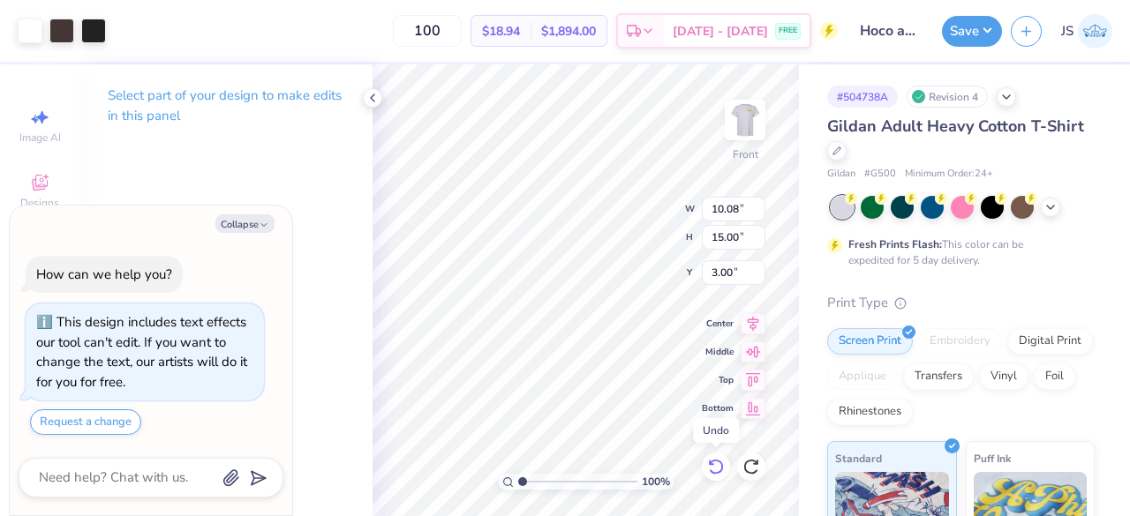
click at [716, 464] on icon at bounding box center [716, 467] width 18 height 18
click at [122, 35] on div at bounding box center [125, 29] width 25 height 25
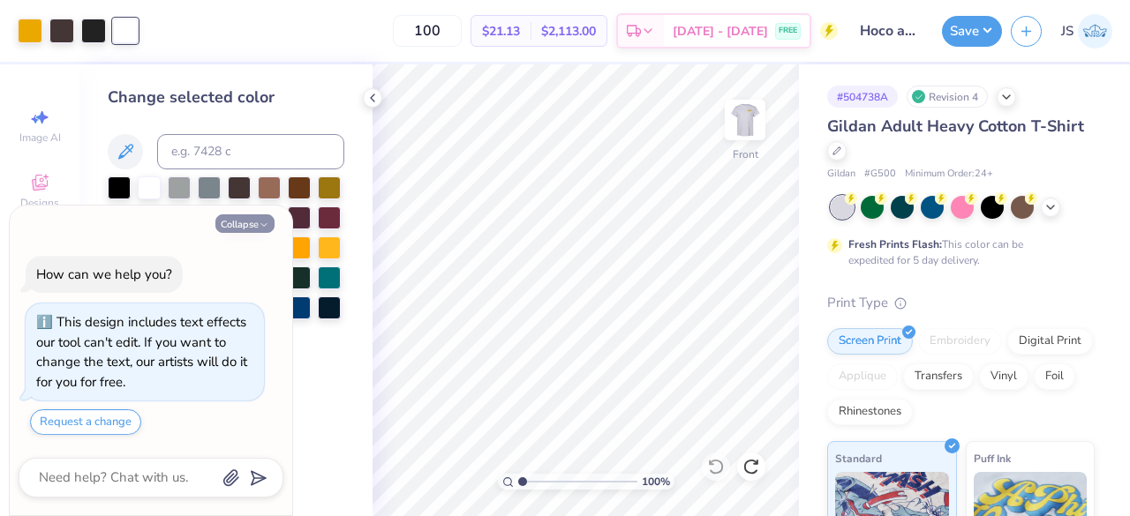
click at [235, 224] on button "Collapse" at bounding box center [244, 223] width 59 height 19
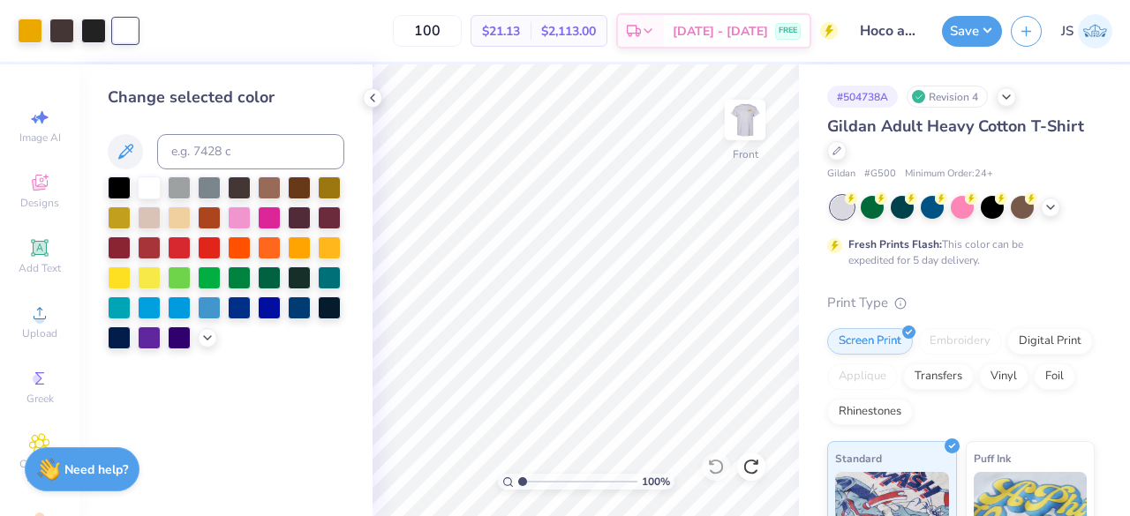
type textarea "x"
click at [239, 191] on div at bounding box center [239, 186] width 23 height 23
click at [729, 140] on img at bounding box center [745, 120] width 71 height 71
click at [745, 128] on img at bounding box center [745, 120] width 71 height 71
click at [32, 142] on span "Image AI" at bounding box center [39, 138] width 41 height 14
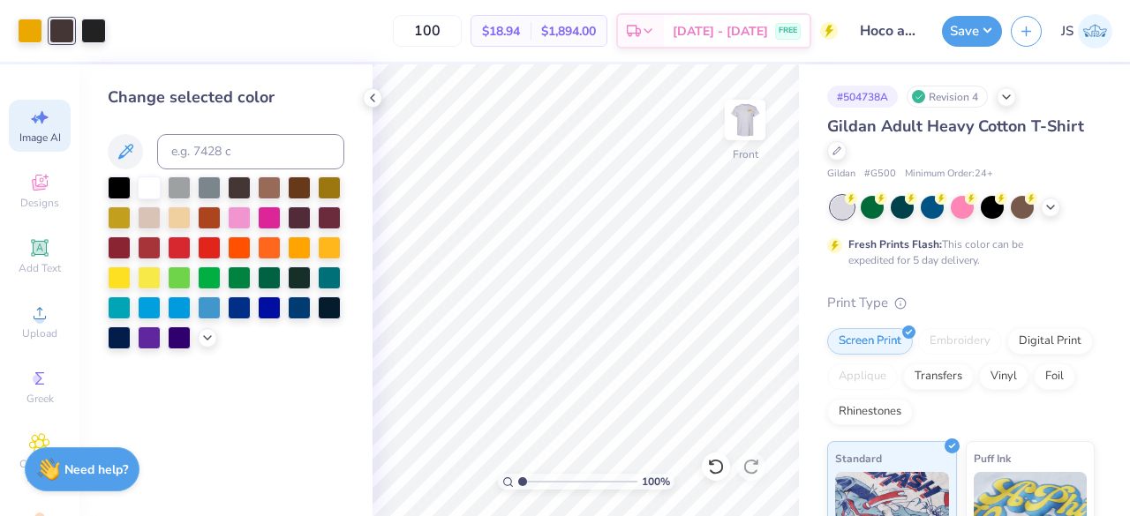
select select "4"
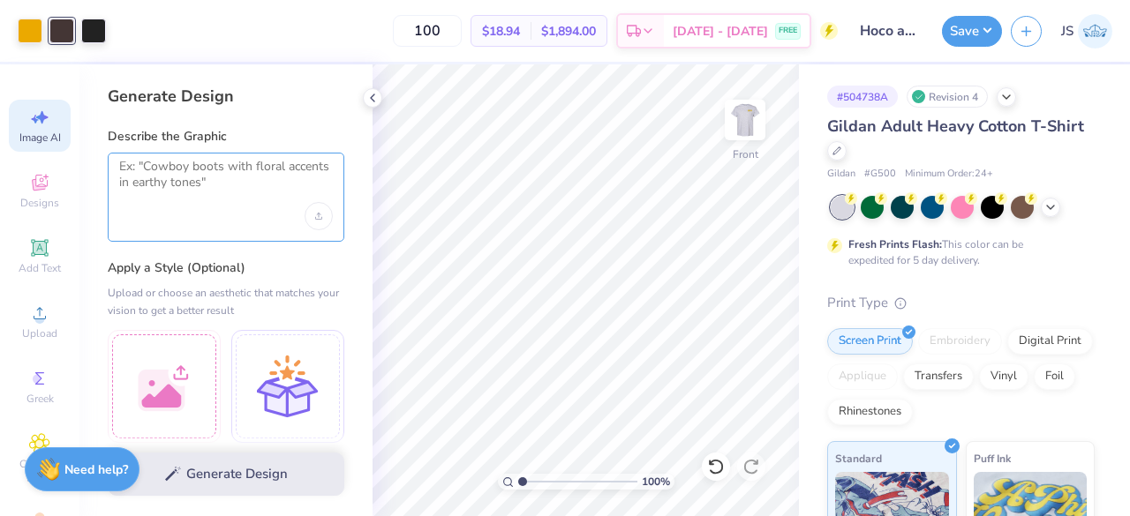
click at [192, 189] on textarea at bounding box center [226, 181] width 214 height 44
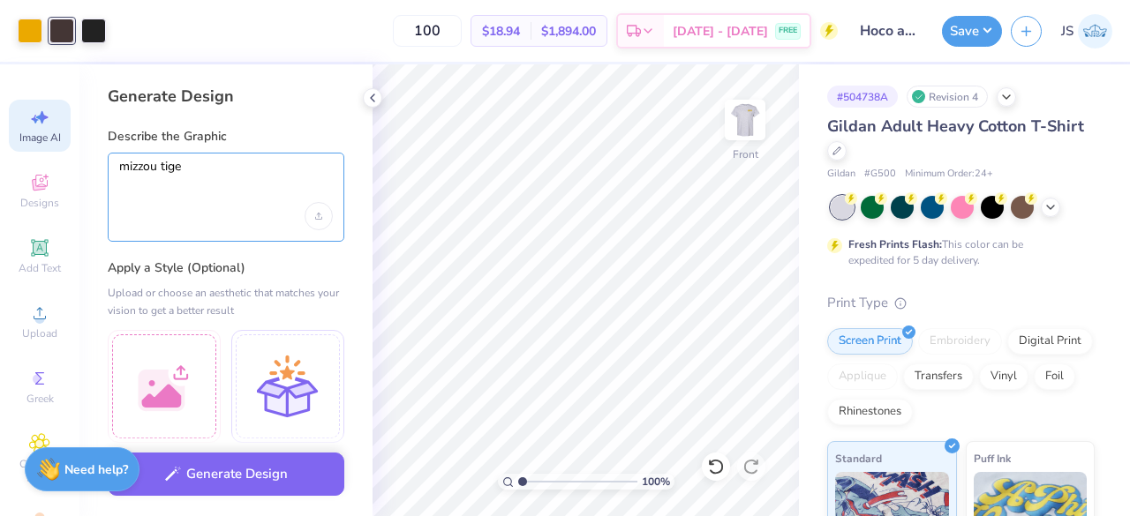
type textarea "mizzou tiger"
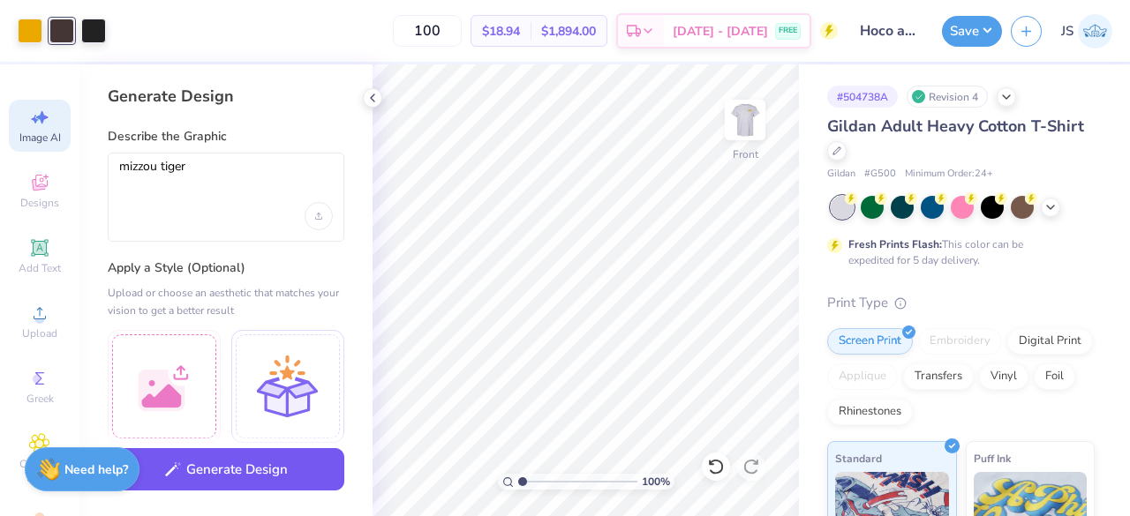
click at [275, 478] on button "Generate Design" at bounding box center [226, 469] width 237 height 43
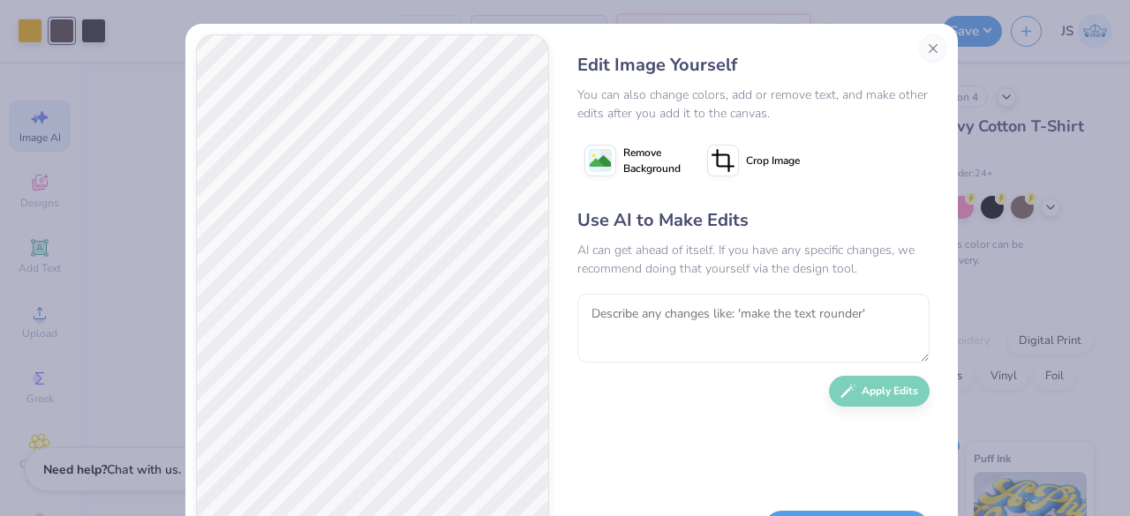
scroll to position [81, 0]
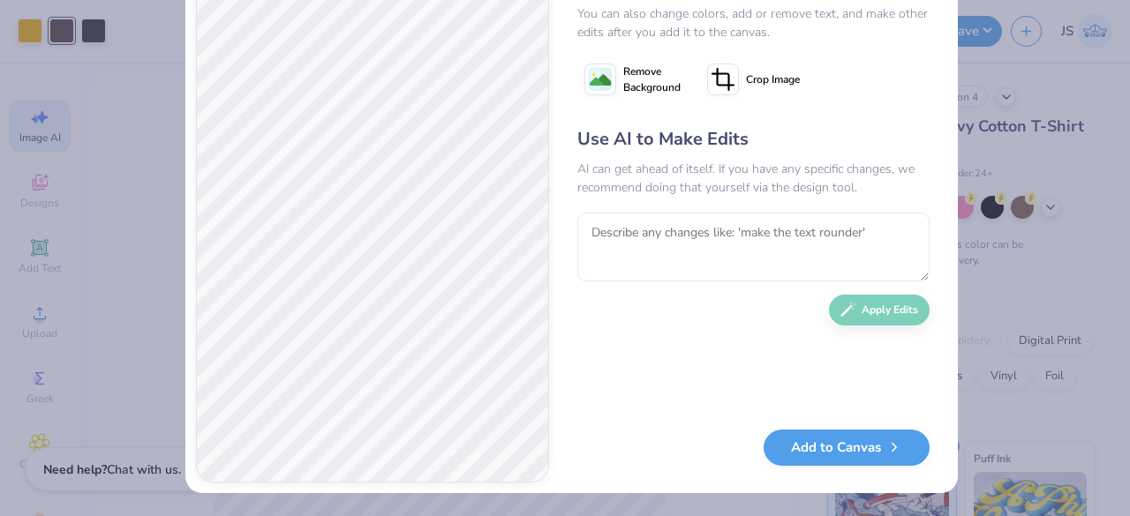
click at [609, 85] on button "Remove Background" at bounding box center [632, 79] width 110 height 44
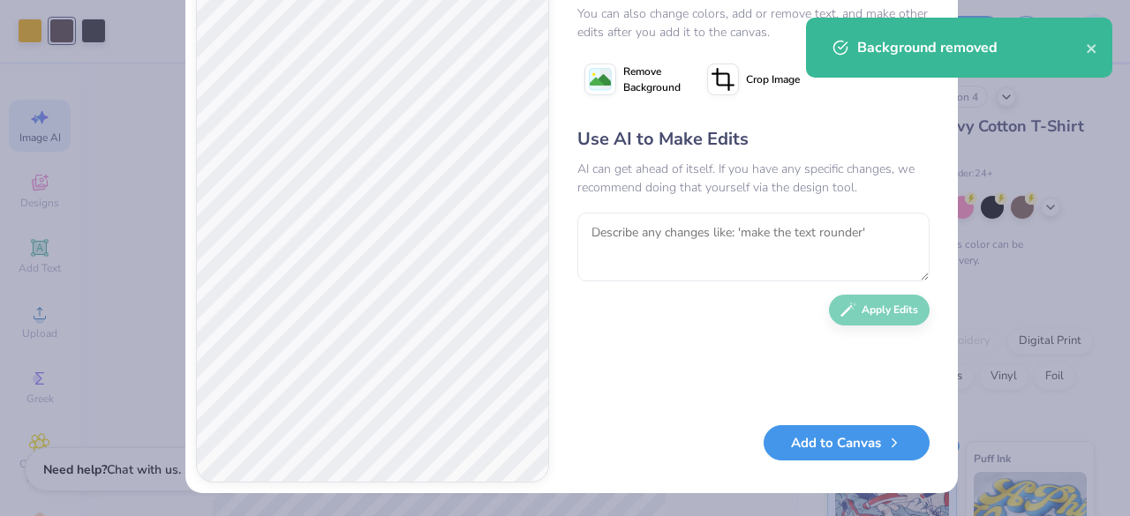
click at [801, 437] on button "Add to Canvas" at bounding box center [846, 443] width 166 height 36
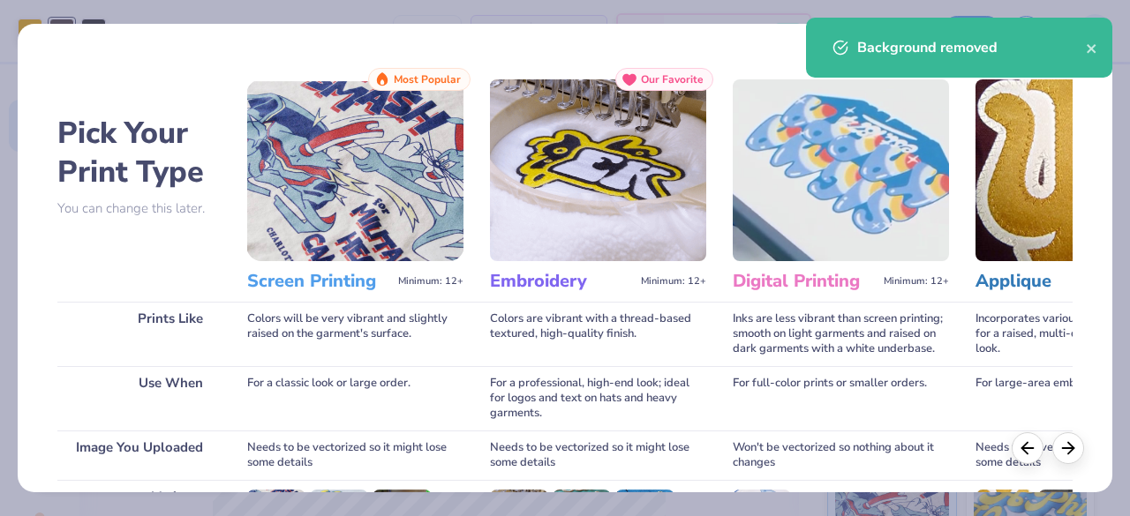
scroll to position [274, 0]
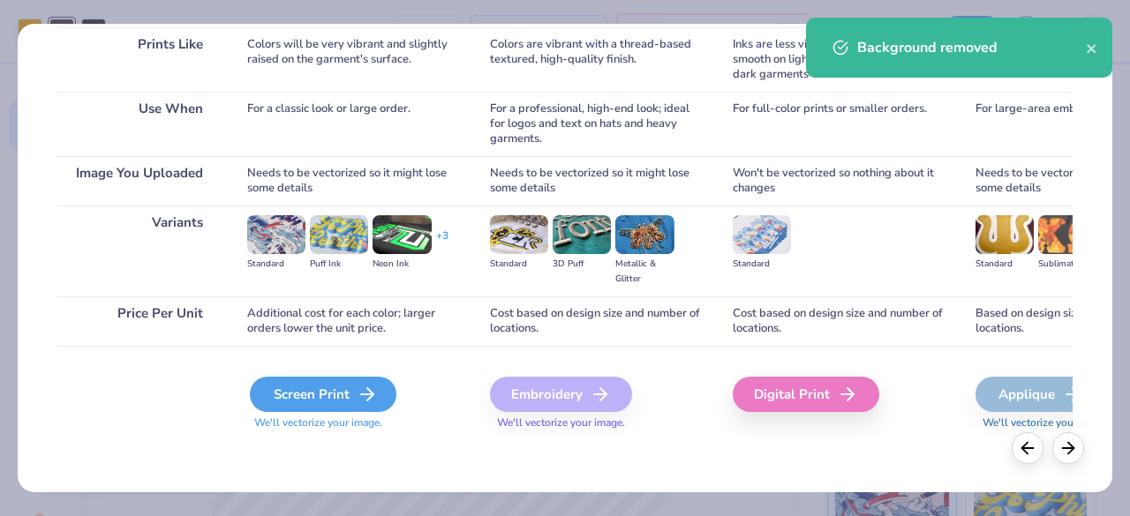
click at [333, 388] on div "Screen Print" at bounding box center [323, 394] width 147 height 35
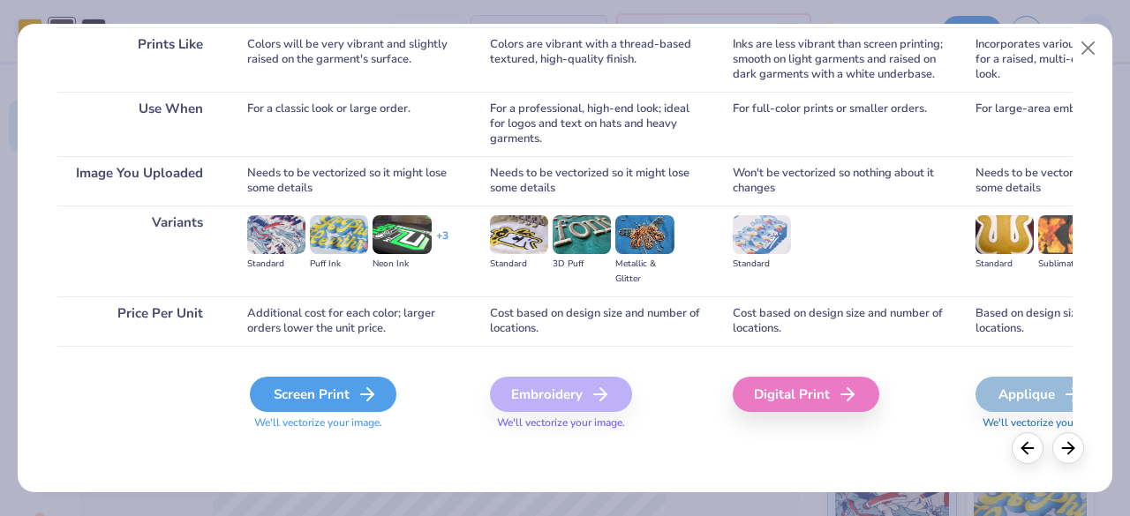
click at [339, 391] on div "Screen Print" at bounding box center [323, 394] width 147 height 35
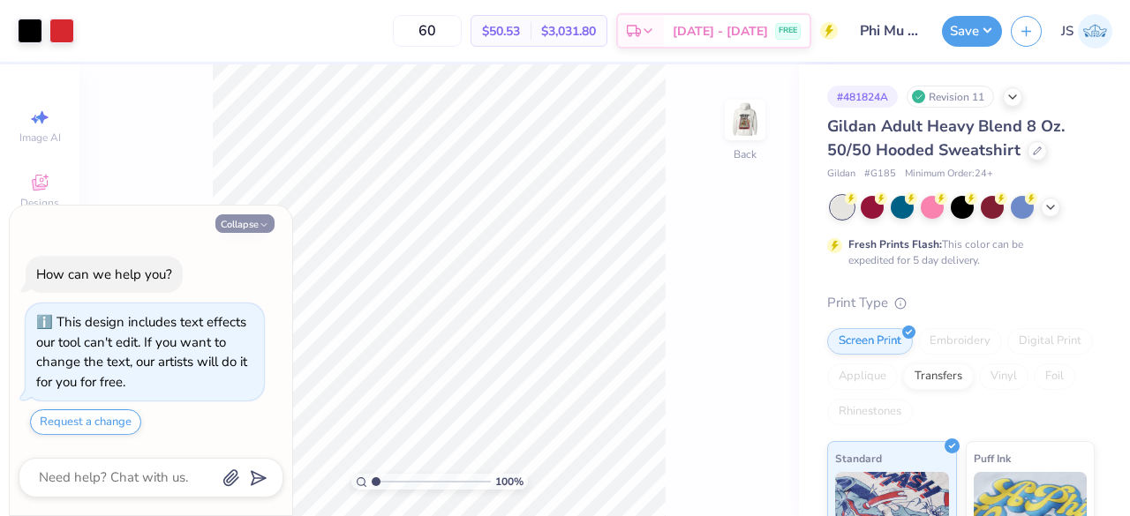
click at [234, 227] on button "Collapse" at bounding box center [244, 223] width 59 height 19
type textarea "x"
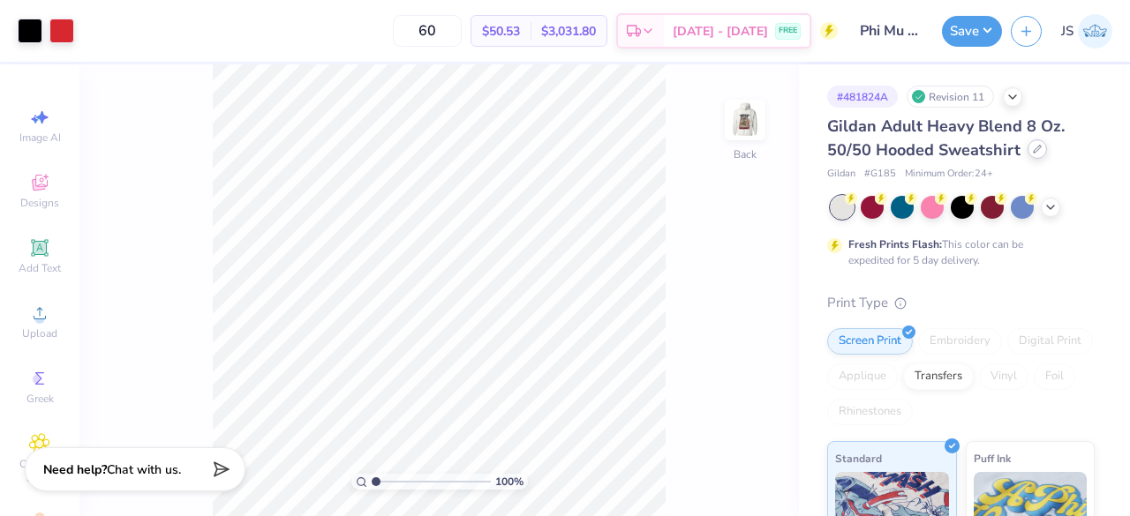
click at [1038, 147] on icon at bounding box center [1037, 149] width 9 height 9
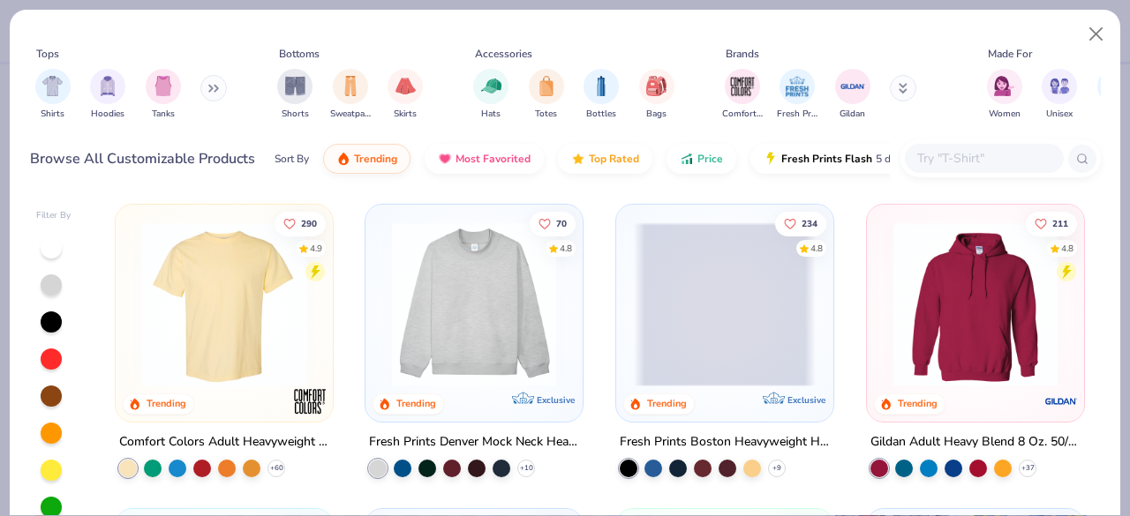
click at [951, 155] on input "text" at bounding box center [983, 158] width 136 height 20
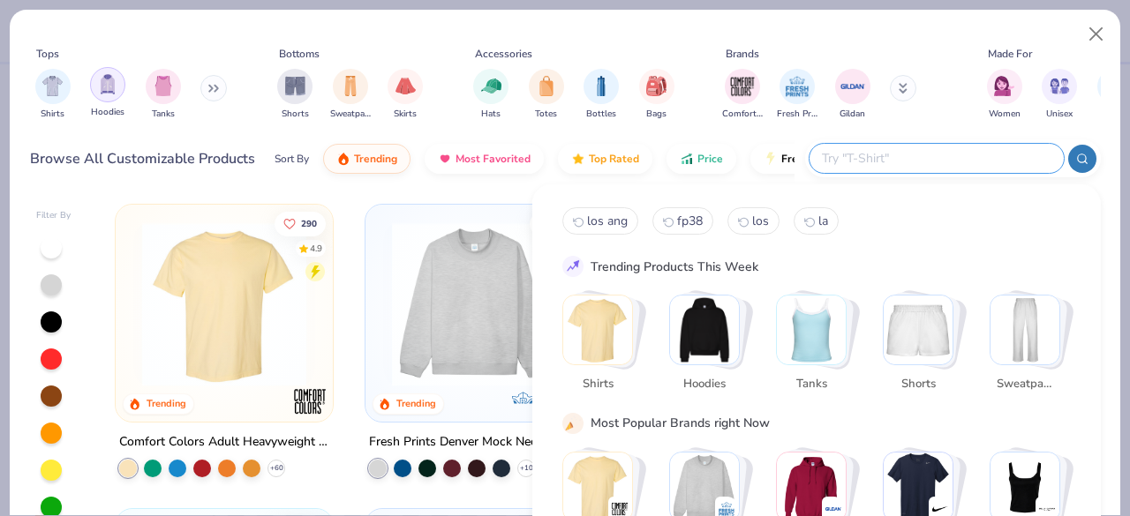
click at [116, 91] on img "filter for Hoodies" at bounding box center [107, 84] width 19 height 20
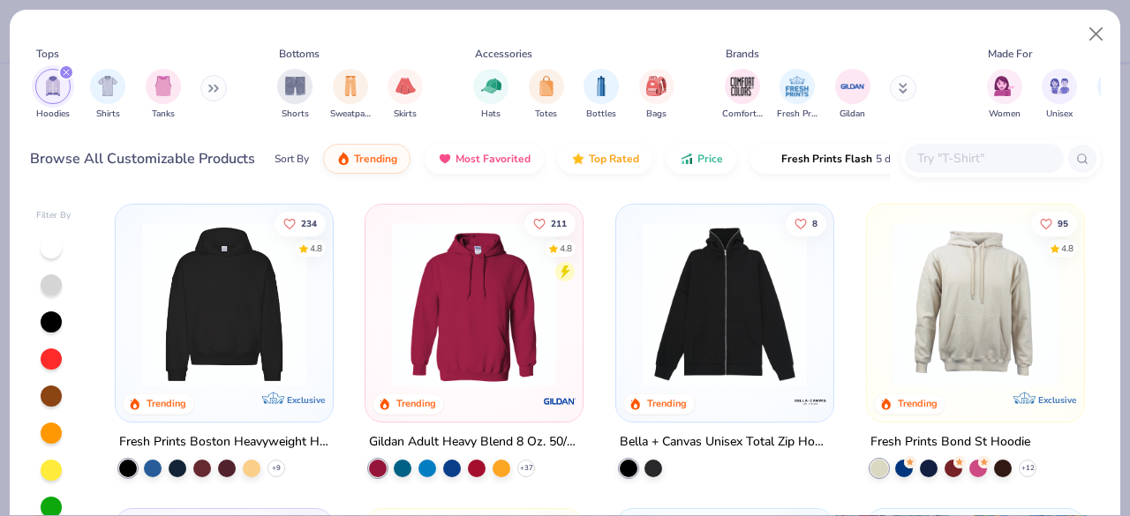
click at [222, 85] on button at bounding box center [213, 88] width 26 height 26
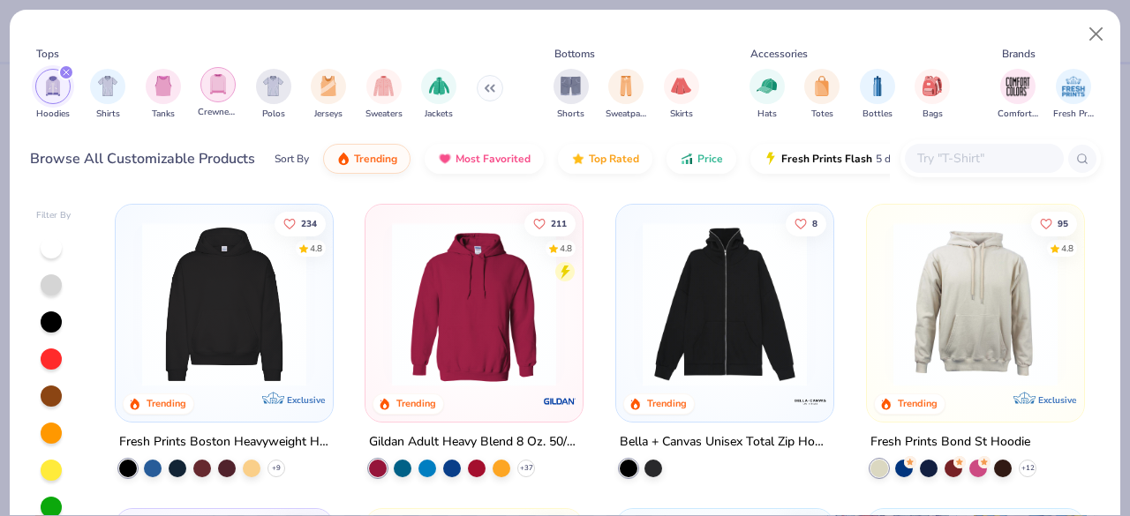
click at [213, 82] on img "filter for Crewnecks" at bounding box center [217, 84] width 19 height 20
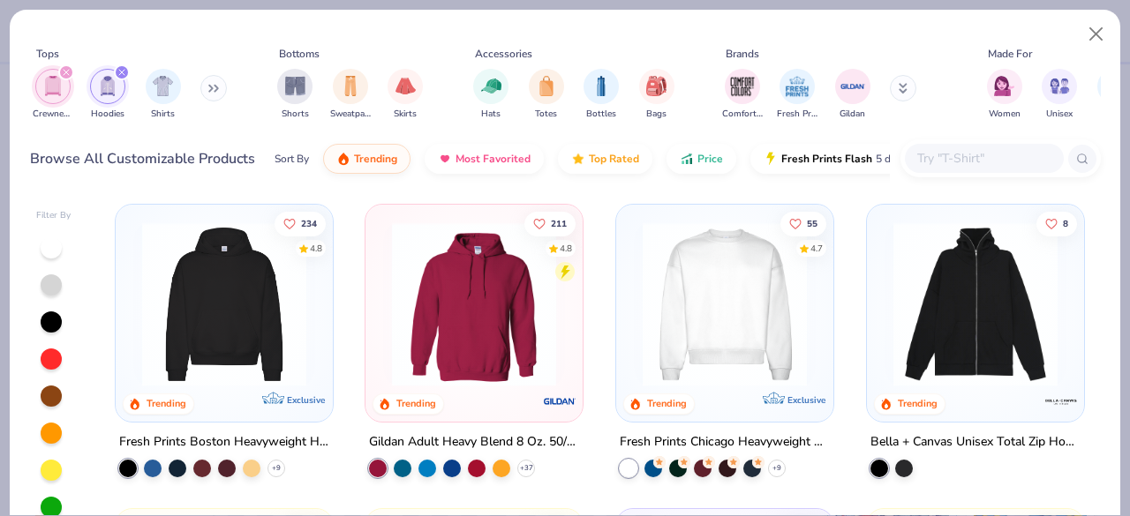
click at [121, 70] on icon "filter for Hoodies" at bounding box center [121, 72] width 7 height 7
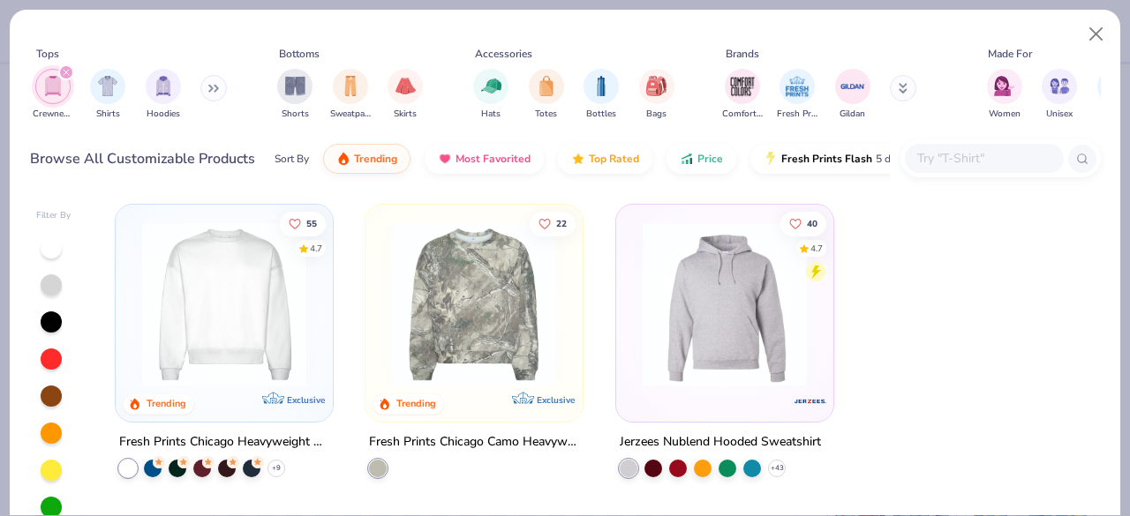
click at [971, 155] on input "text" at bounding box center [983, 158] width 136 height 20
paste input "LS14004"
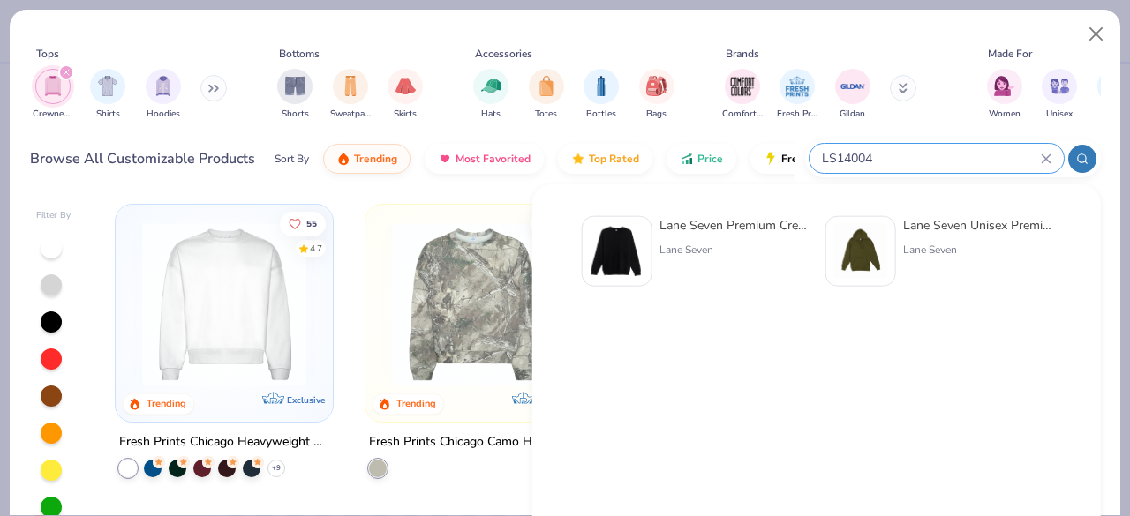
type input "LS14004"
click at [743, 245] on div "Lane Seven" at bounding box center [733, 250] width 148 height 16
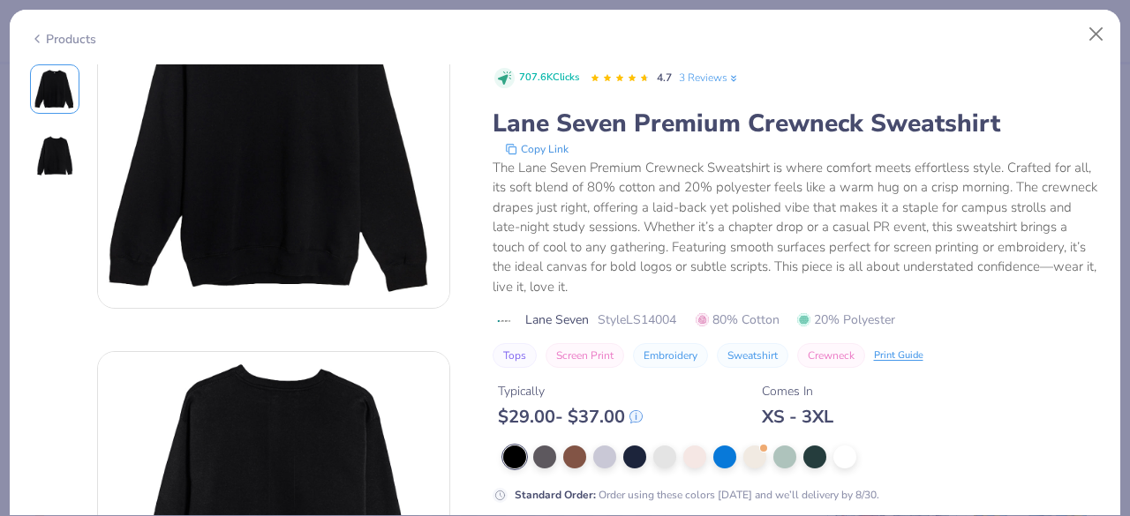
scroll to position [114, 0]
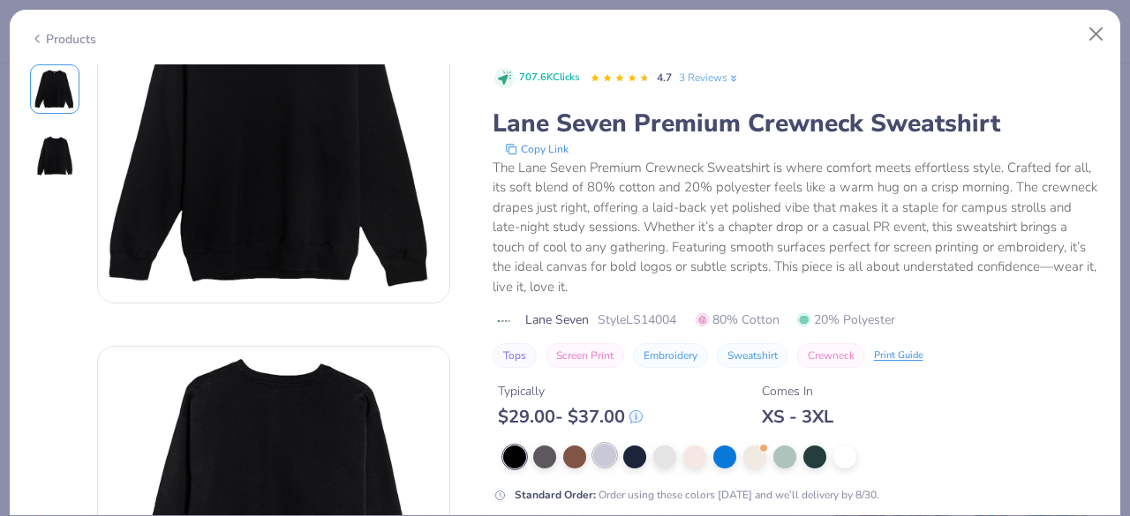
click at [598, 457] on div at bounding box center [604, 455] width 23 height 23
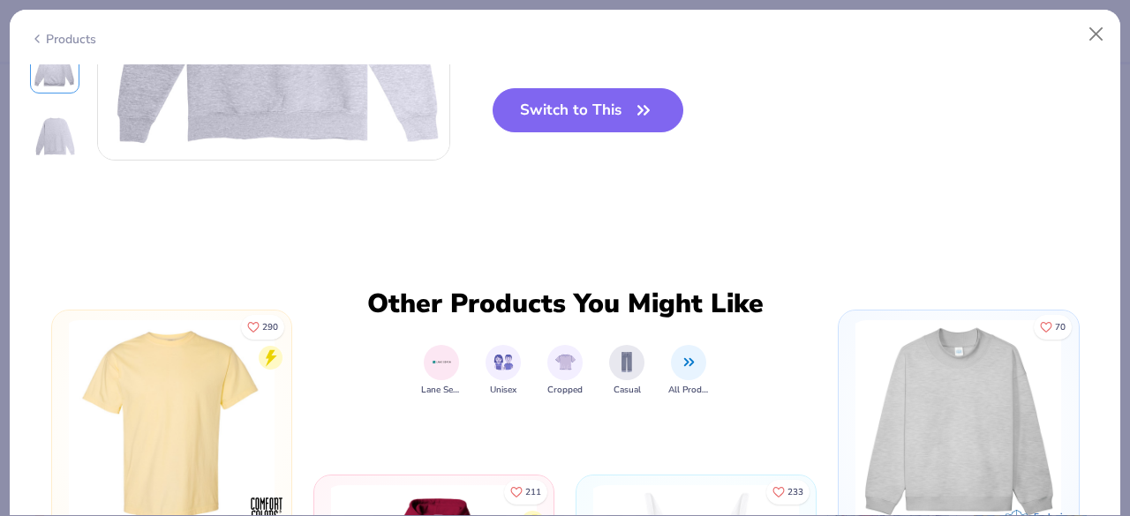
scroll to position [654, 0]
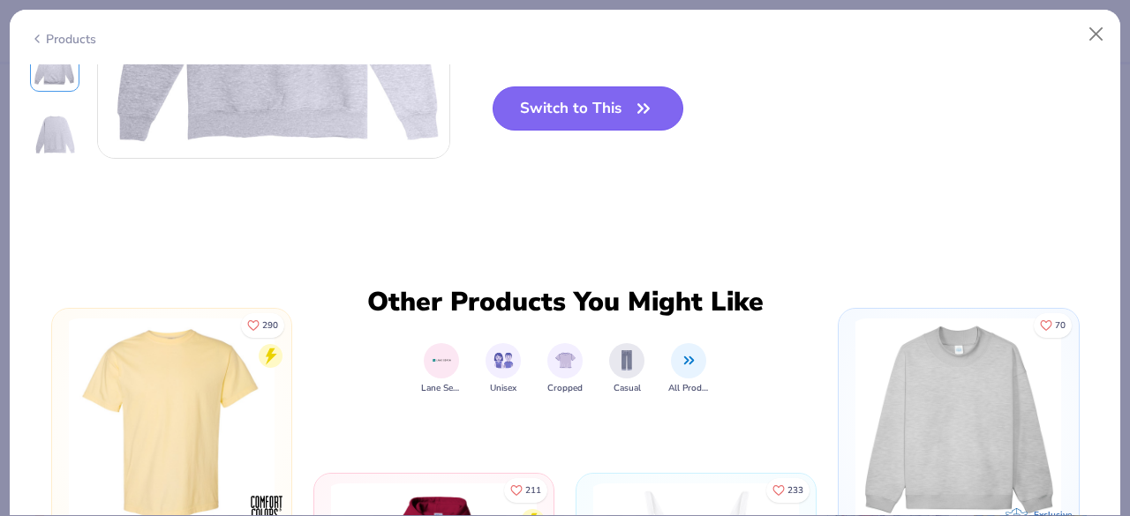
click at [568, 107] on button "Switch to This" at bounding box center [589, 108] width 192 height 44
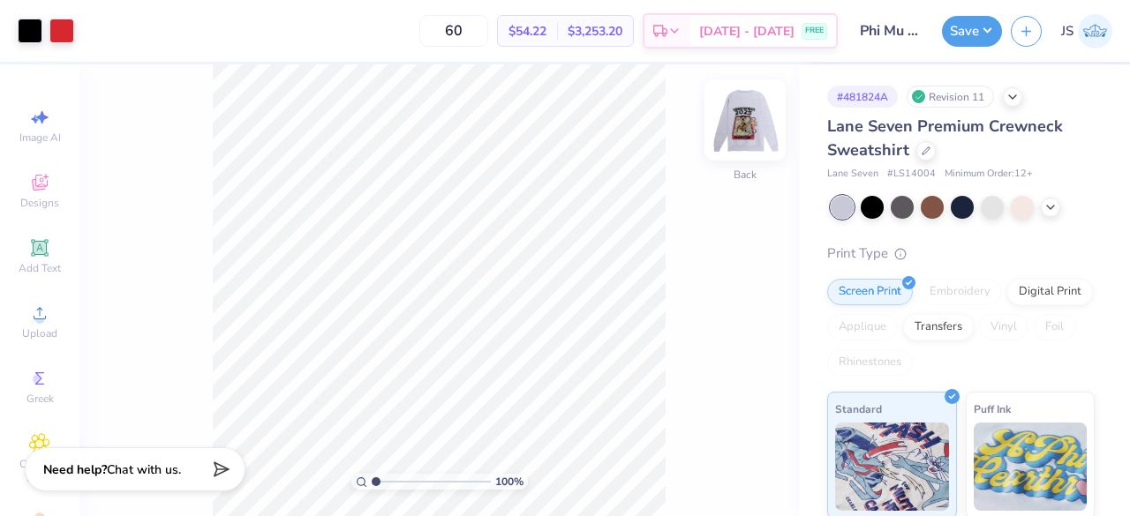
click at [742, 122] on img at bounding box center [745, 120] width 71 height 71
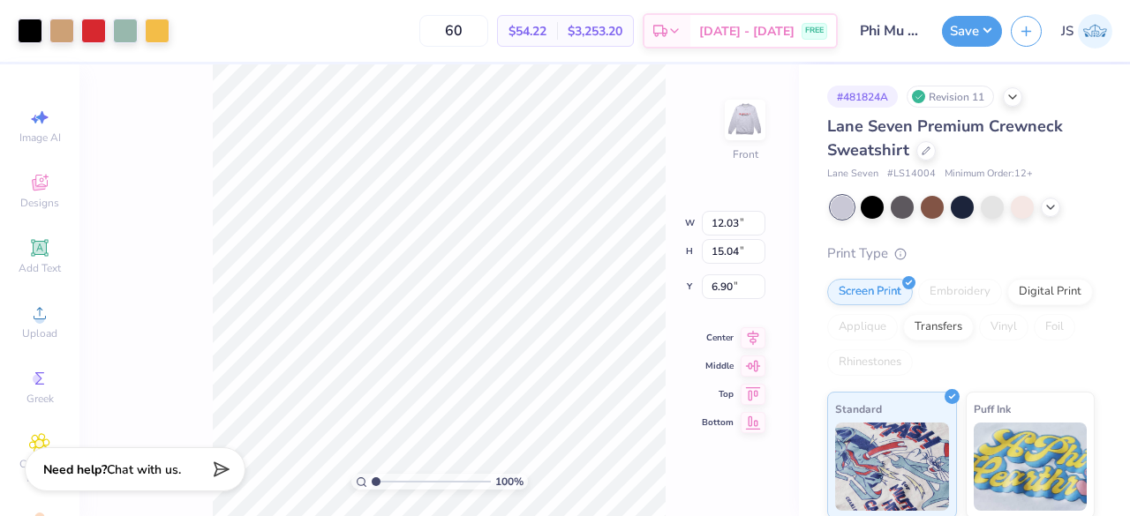
type input "2.66"
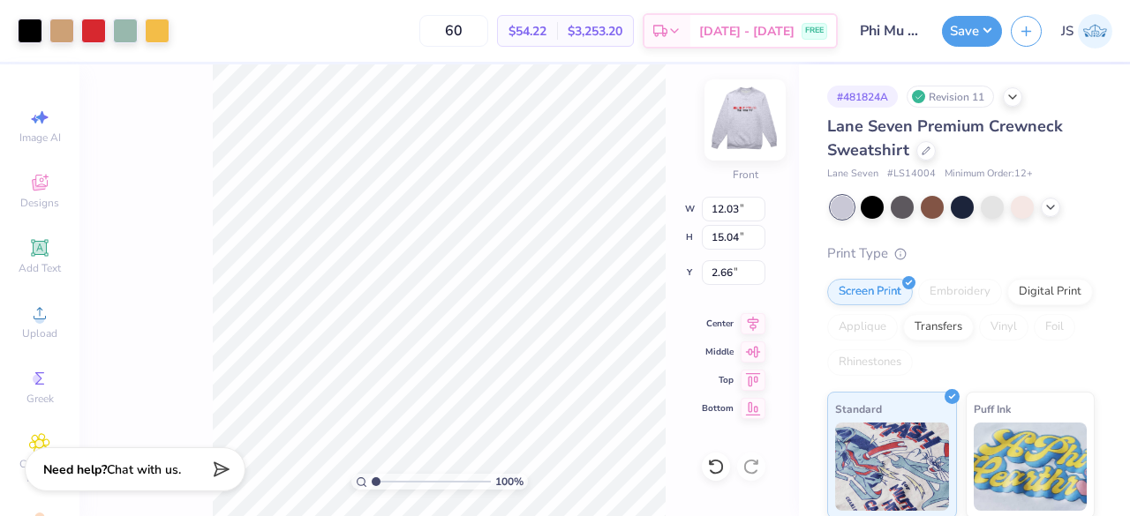
click at [723, 116] on img at bounding box center [745, 120] width 71 height 71
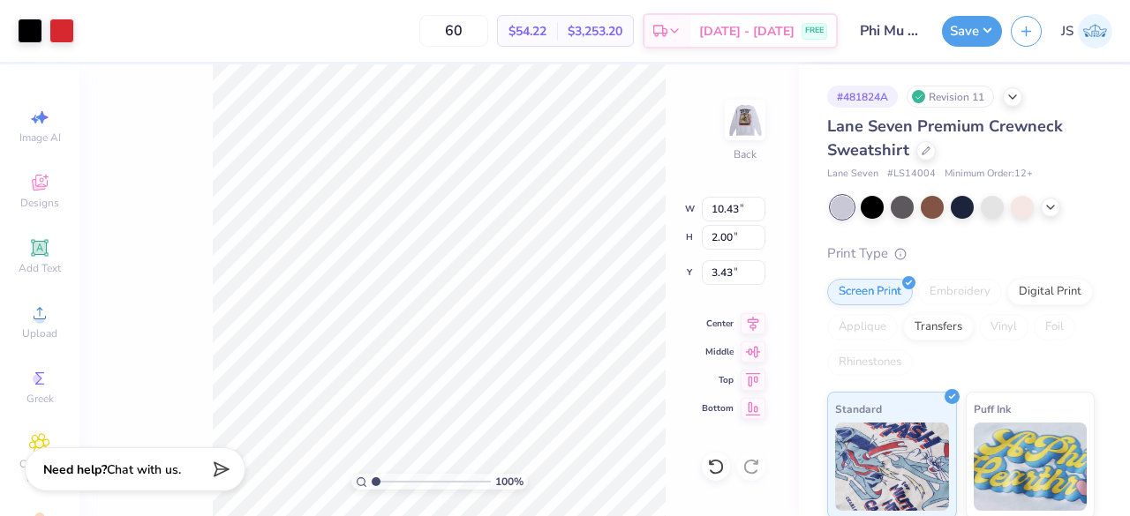
type input "2.00"
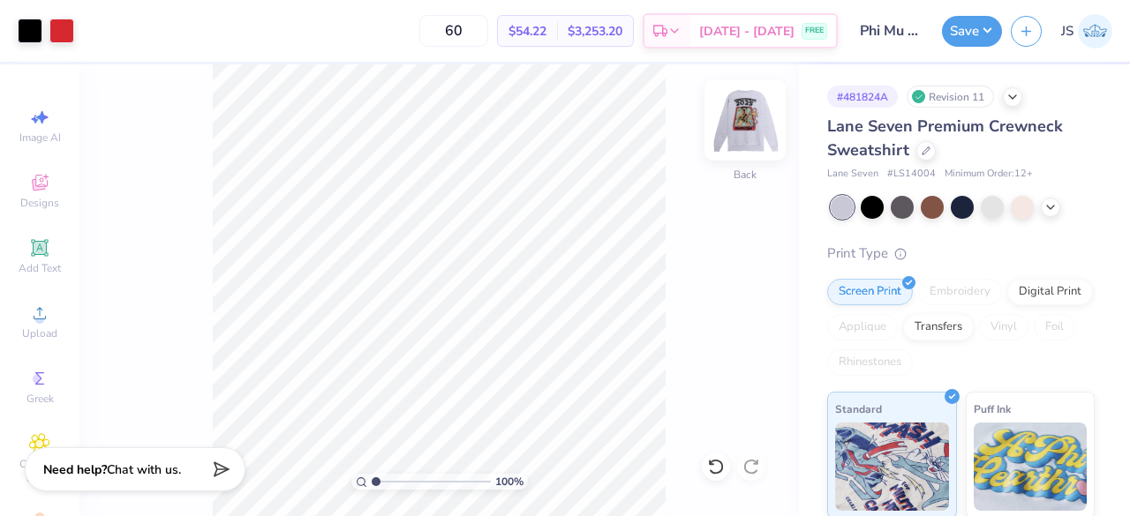
click at [755, 124] on img at bounding box center [745, 120] width 71 height 71
click at [755, 124] on img at bounding box center [744, 119] width 35 height 35
click at [918, 149] on div at bounding box center [925, 148] width 19 height 19
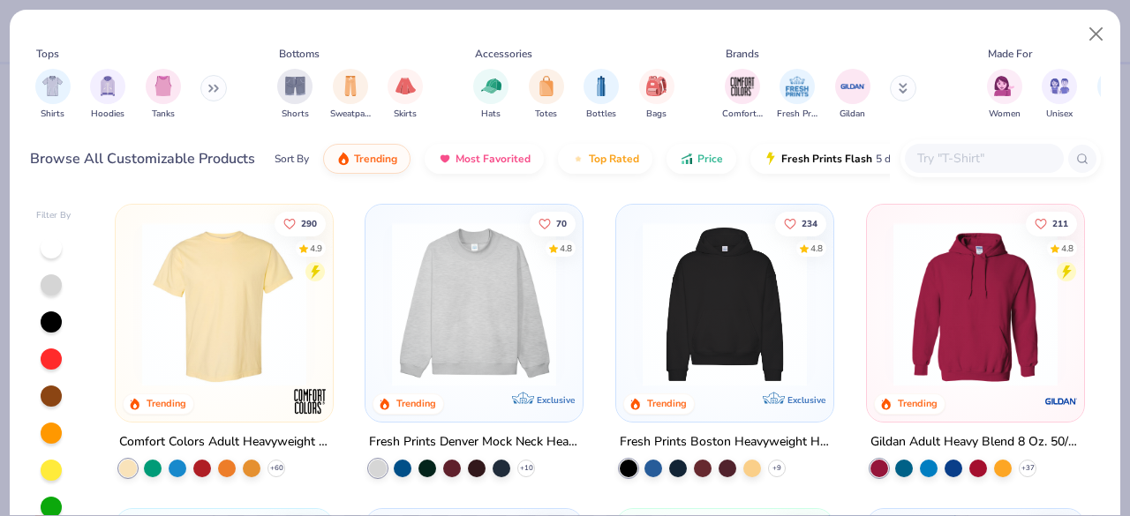
click at [953, 155] on input "text" at bounding box center [983, 158] width 136 height 20
paste input "G180"
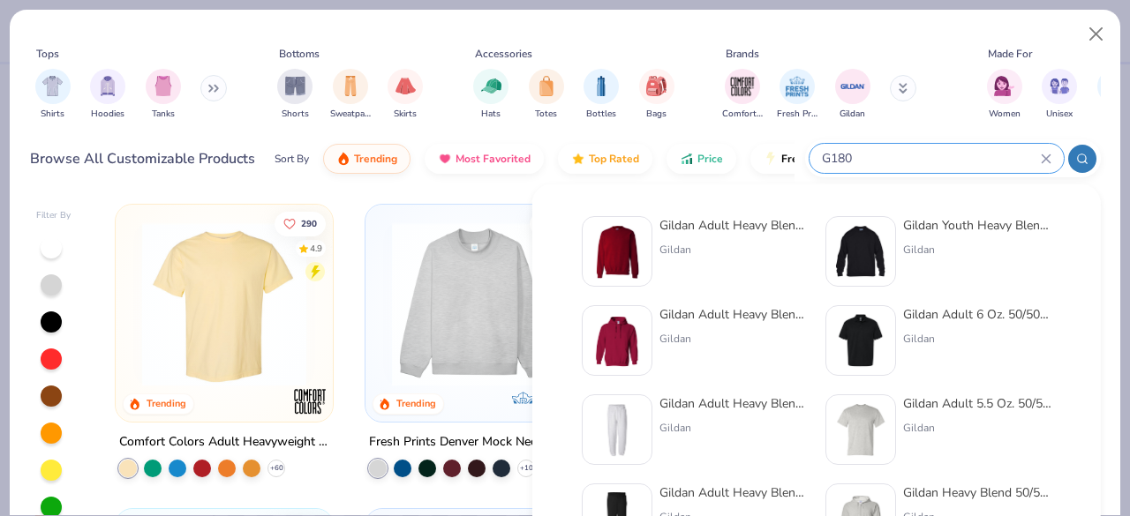
type input "G180"
click at [637, 243] on img at bounding box center [617, 251] width 55 height 55
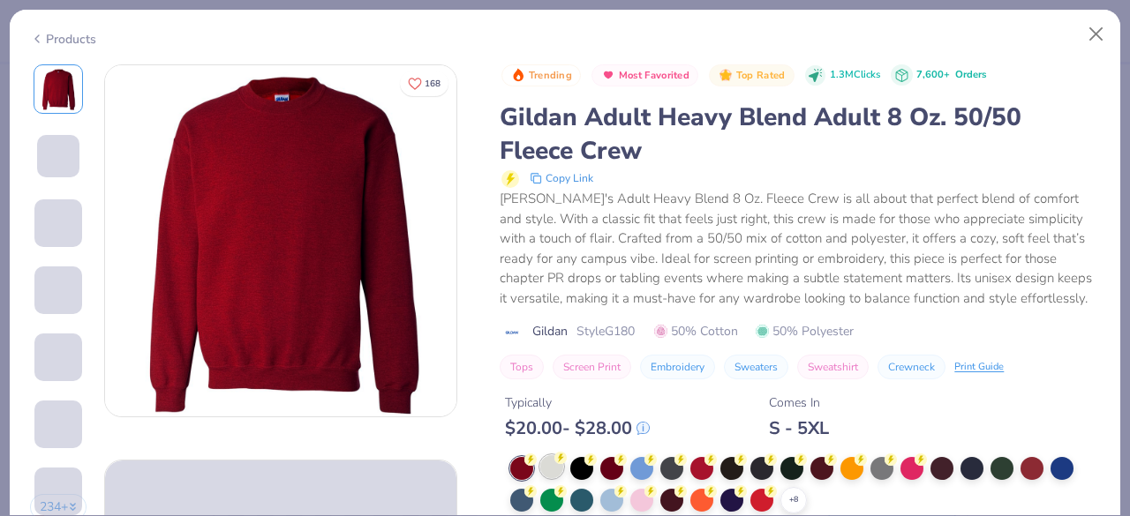
click at [547, 464] on div at bounding box center [551, 466] width 23 height 23
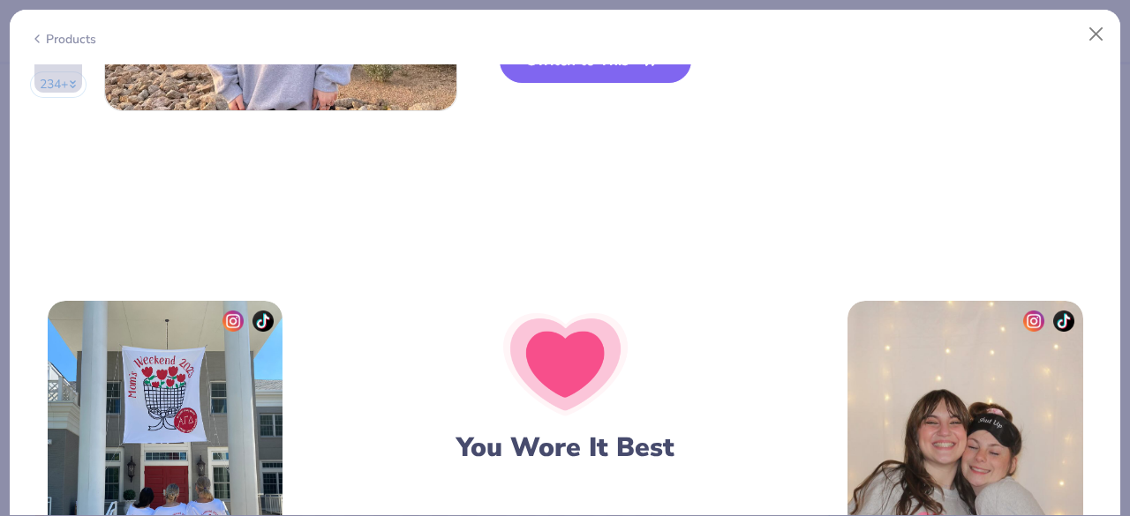
scroll to position [2677, 0]
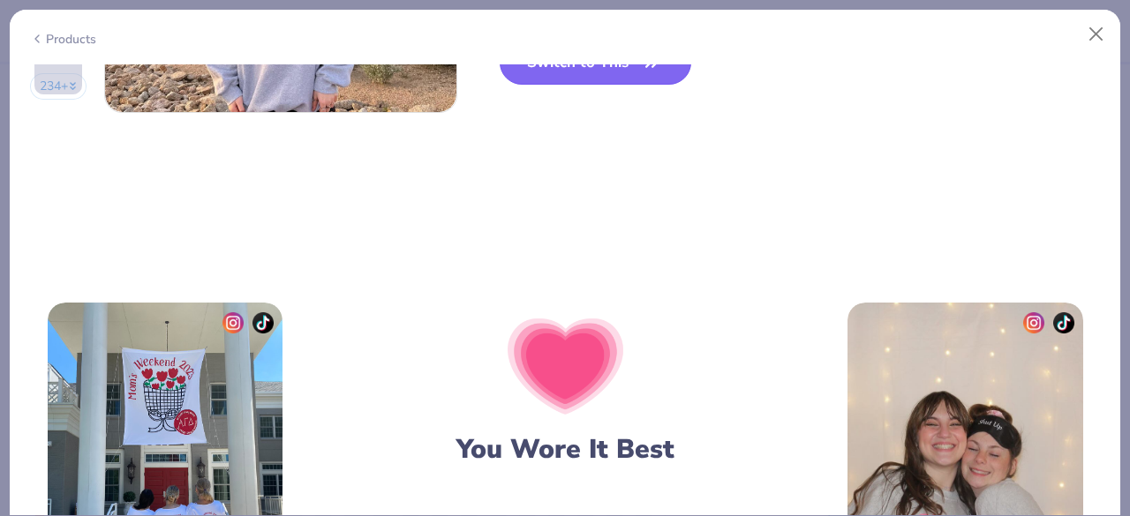
click at [608, 71] on button "Switch to This" at bounding box center [596, 63] width 192 height 44
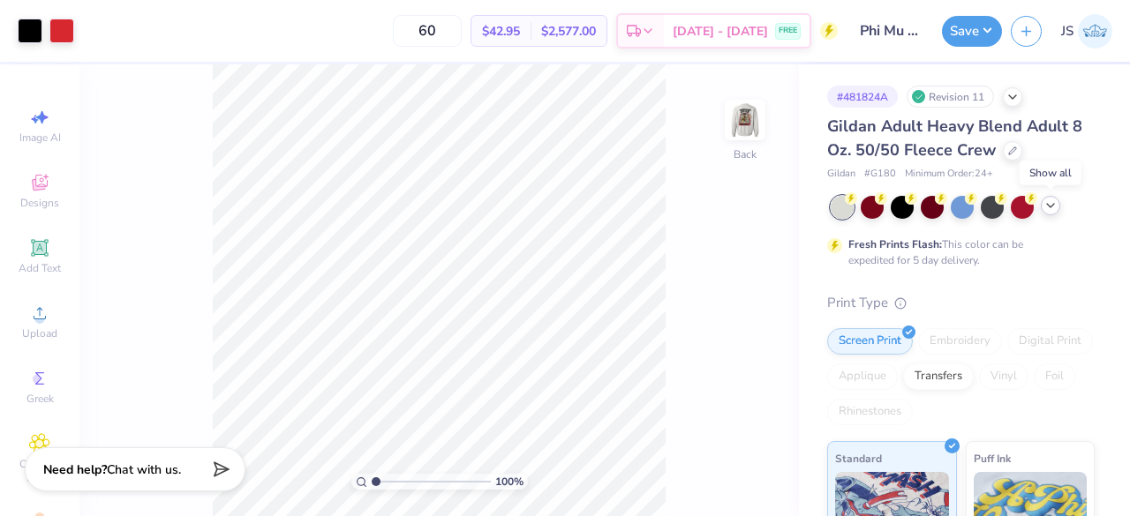
click at [1051, 204] on icon at bounding box center [1050, 206] width 14 height 14
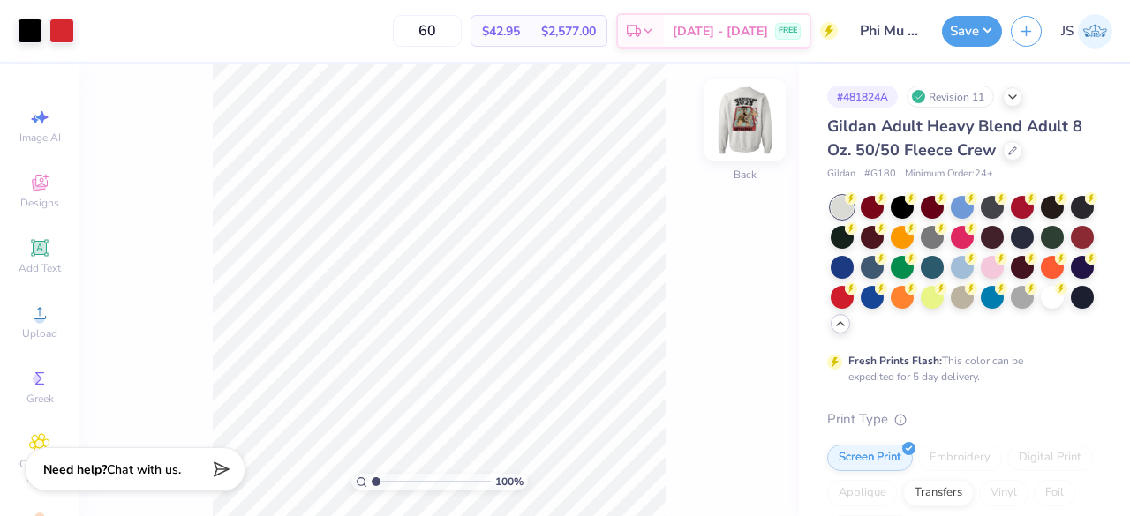
click at [742, 137] on img at bounding box center [745, 120] width 71 height 71
click at [732, 118] on img at bounding box center [745, 120] width 71 height 71
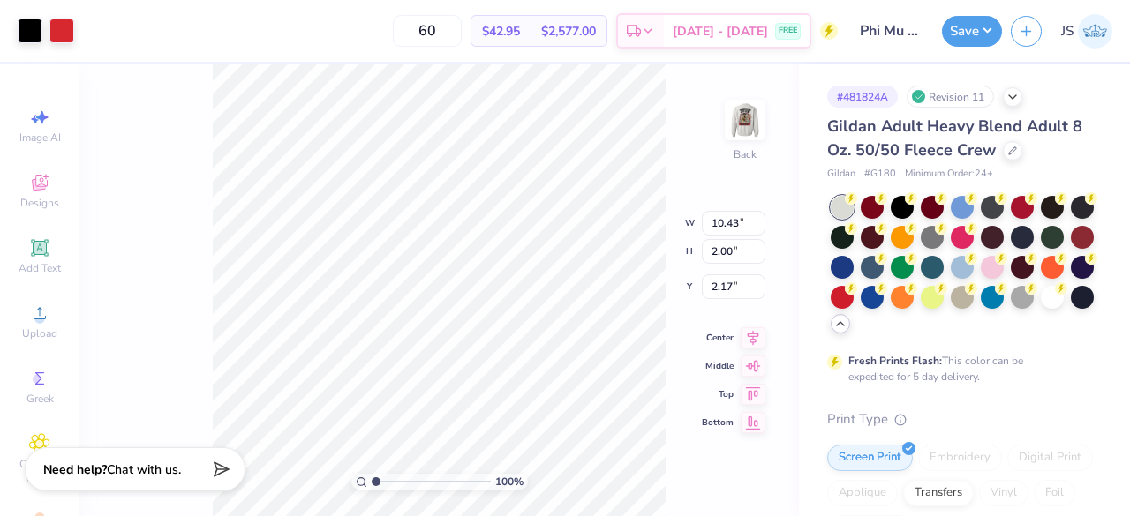
type input "2.00"
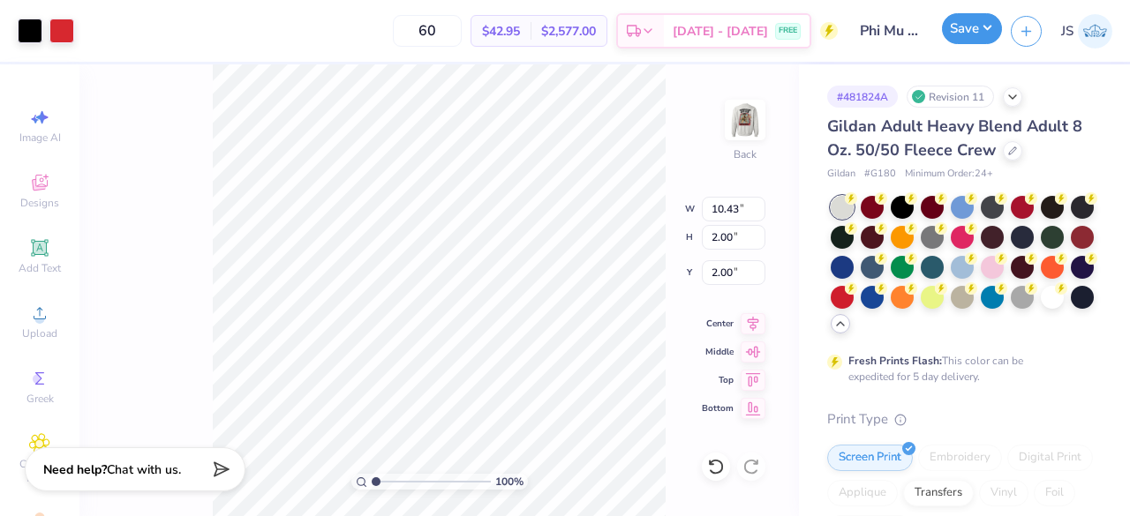
click at [965, 43] on button "Save" at bounding box center [972, 28] width 60 height 31
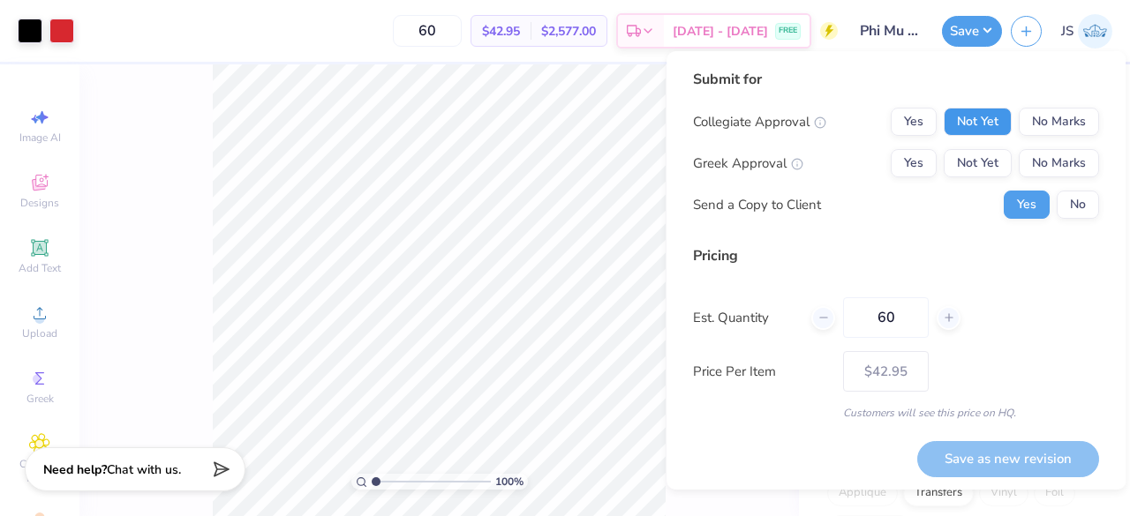
click at [975, 124] on button "Not Yet" at bounding box center [978, 122] width 68 height 28
click at [968, 163] on button "Not Yet" at bounding box center [978, 163] width 68 height 28
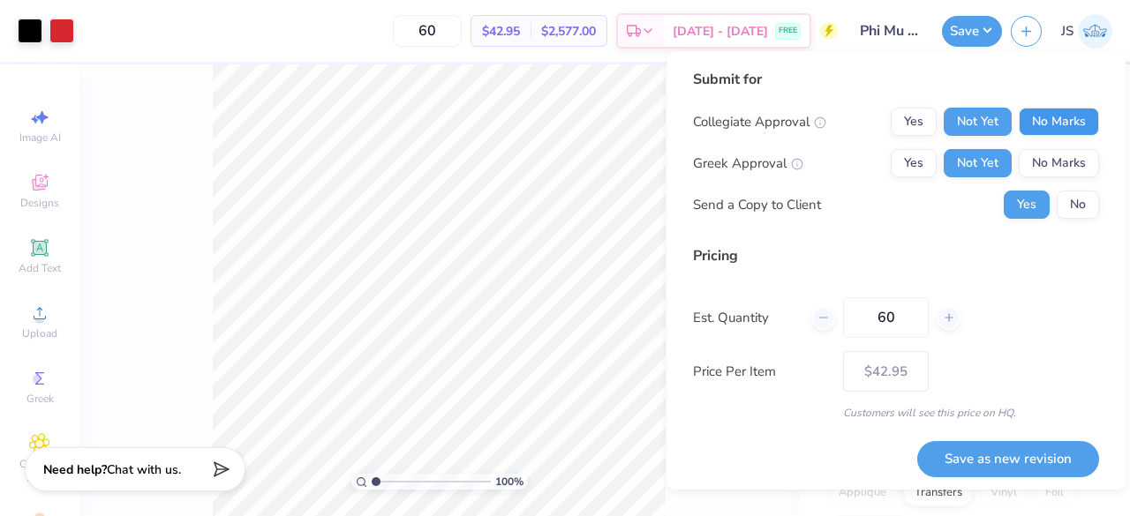
click at [1066, 121] on button "No Marks" at bounding box center [1059, 122] width 80 height 28
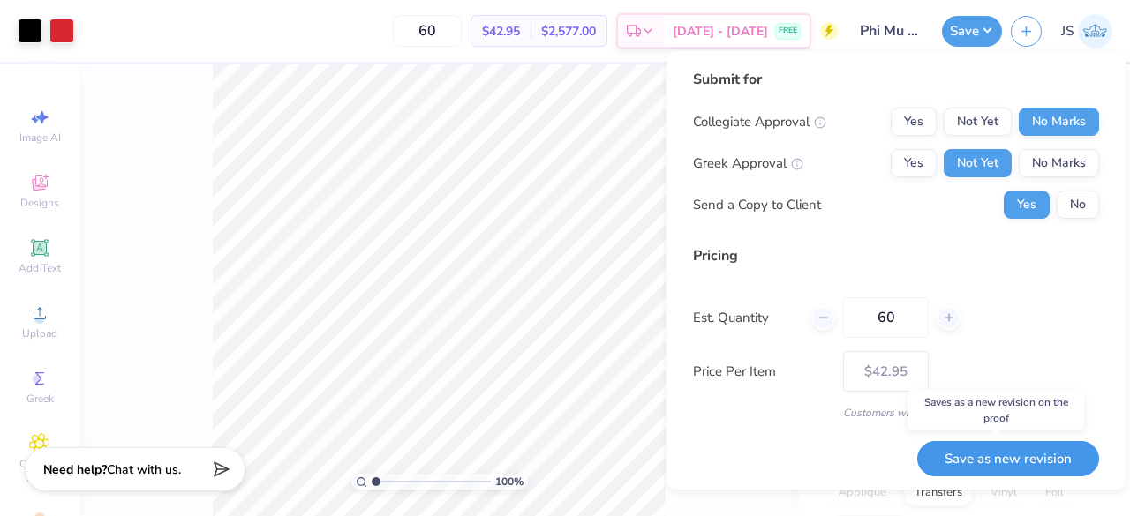
click at [944, 455] on button "Save as new revision" at bounding box center [1008, 459] width 182 height 36
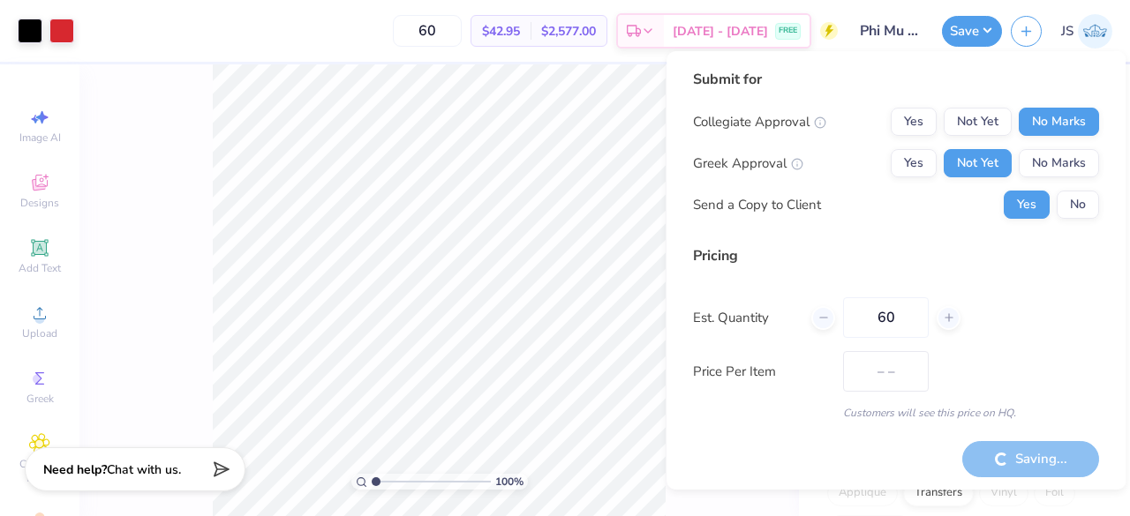
type input "$42.95"
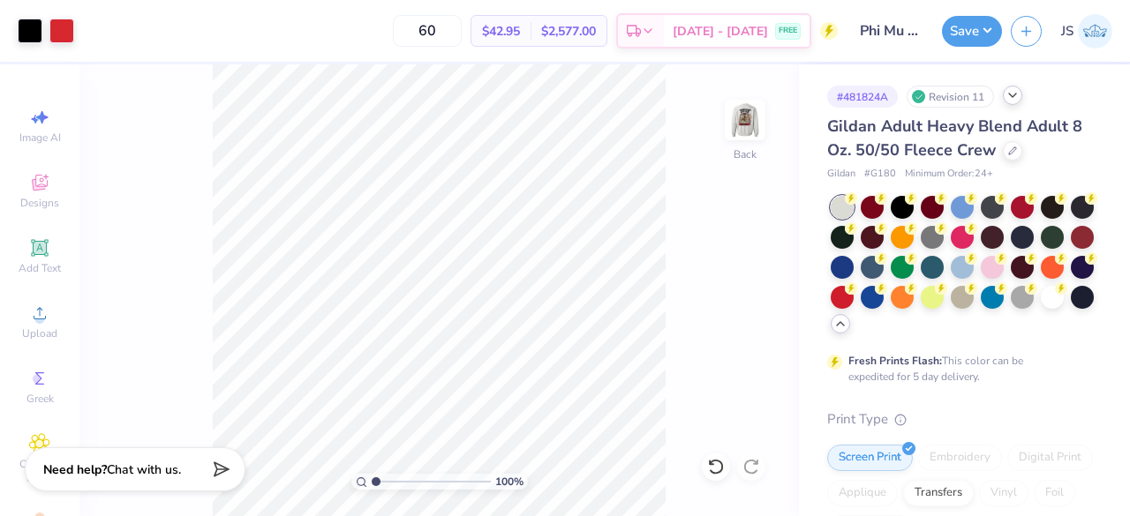
click at [1006, 97] on icon at bounding box center [1012, 95] width 14 height 14
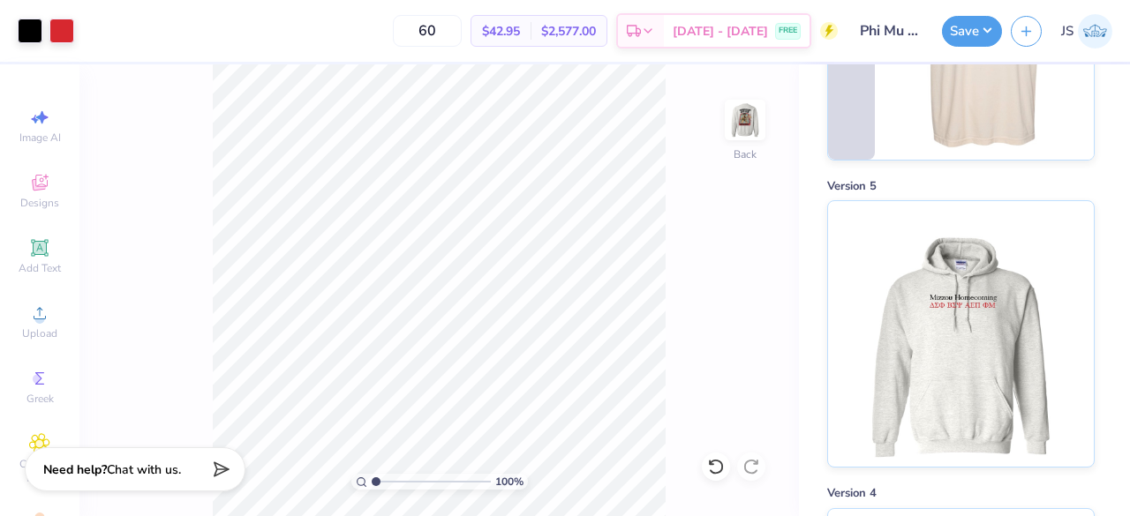
scroll to position [1488, 0]
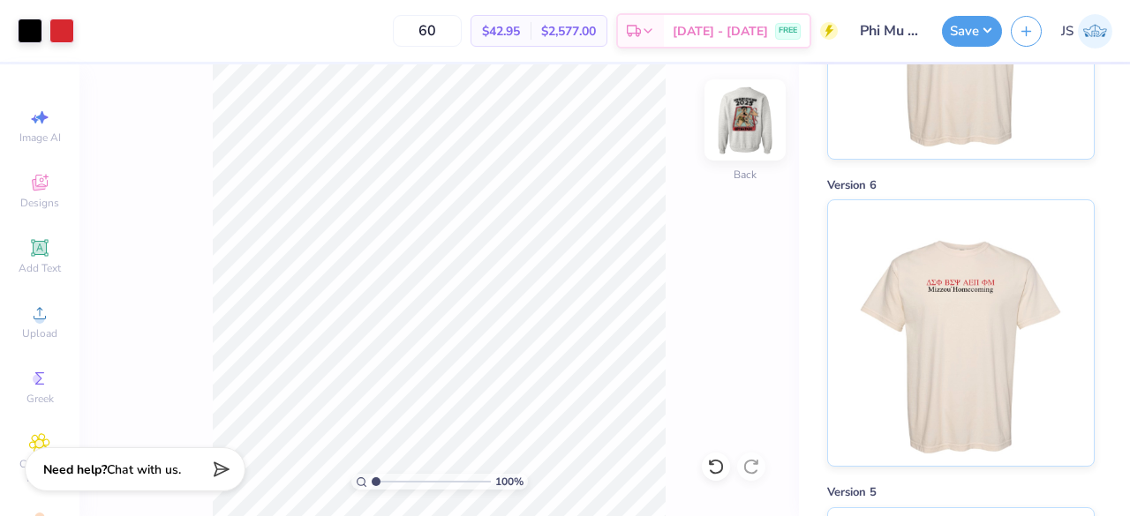
scroll to position [1782, 0]
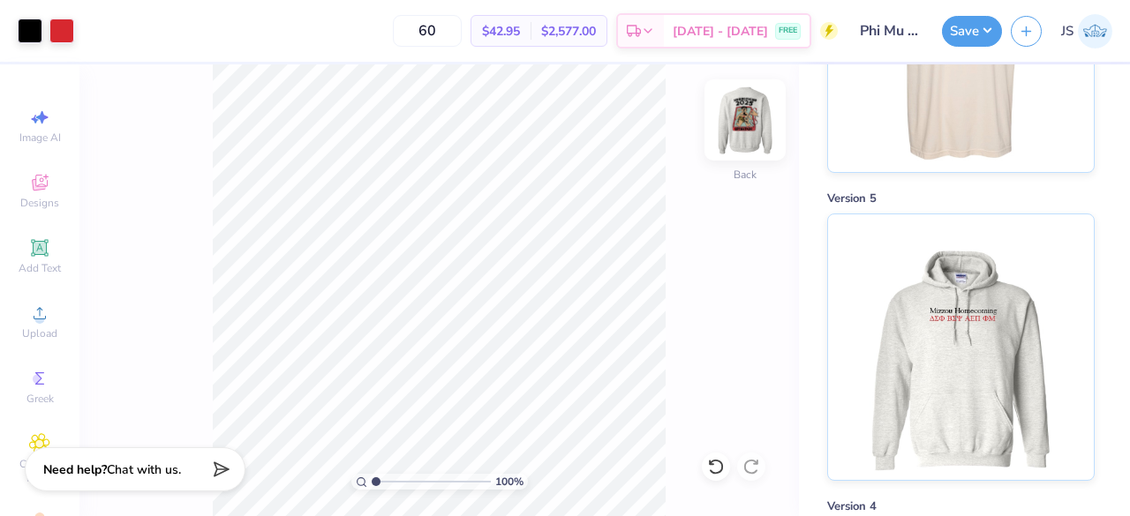
click at [736, 129] on img at bounding box center [745, 120] width 71 height 71
